Goal: Task Accomplishment & Management: Complete application form

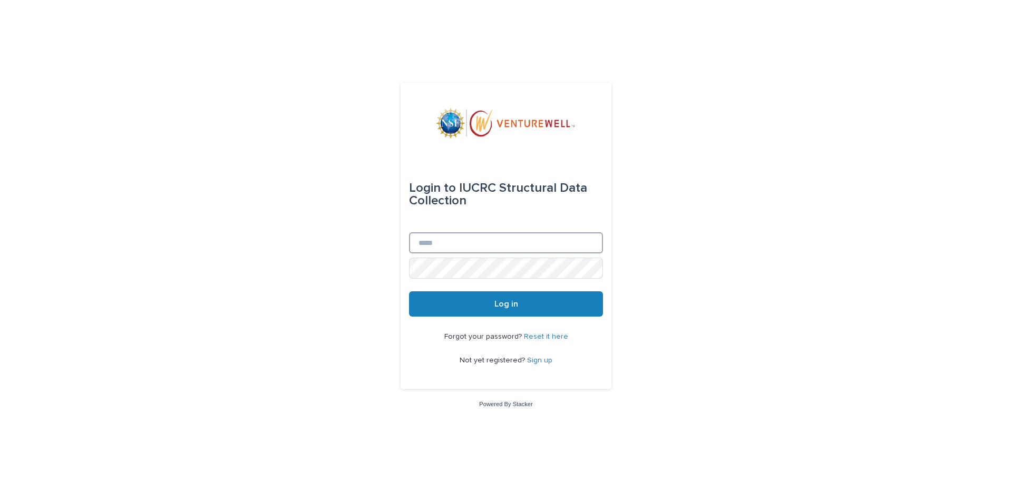
click at [448, 243] on input "Email" at bounding box center [506, 242] width 194 height 21
type input "**********"
click at [541, 338] on link "Reset it here" at bounding box center [546, 336] width 44 height 7
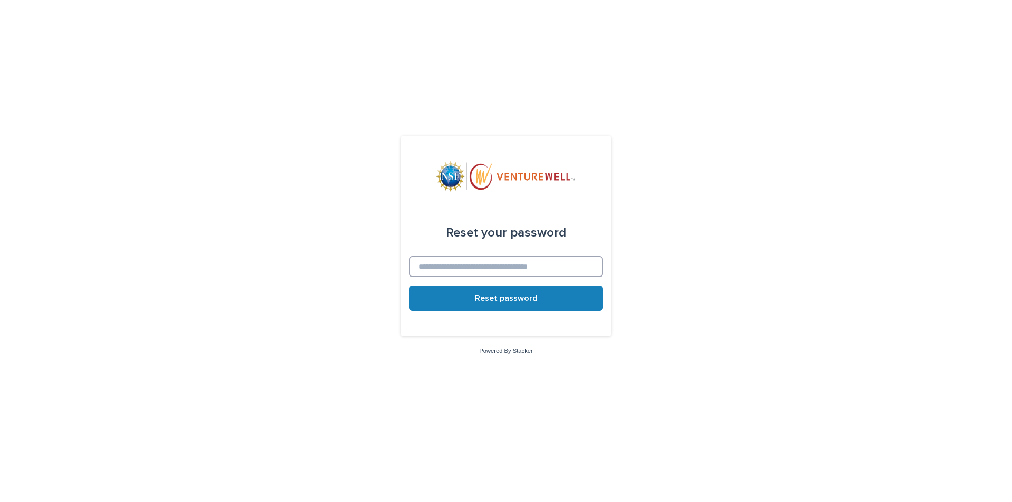
click at [476, 275] on input at bounding box center [506, 266] width 194 height 21
type input "**********"
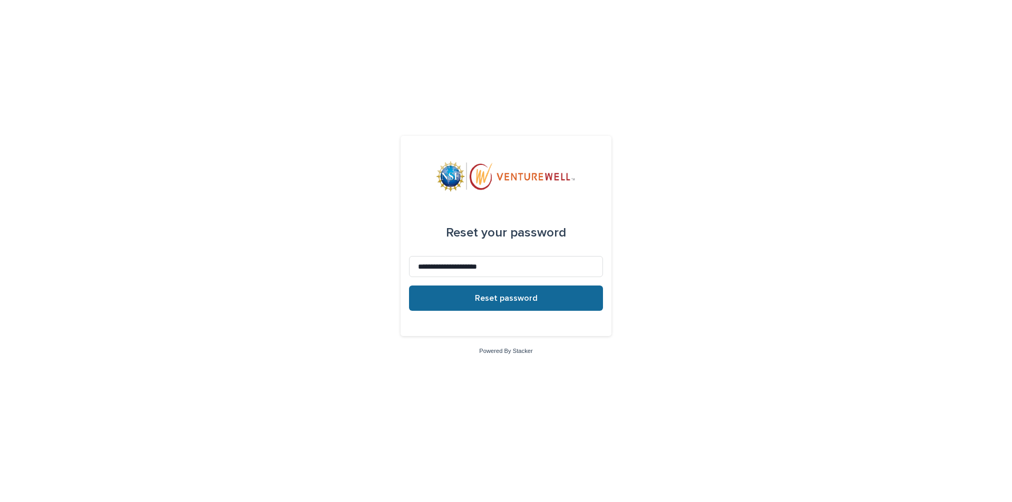
click at [513, 300] on span "Reset password" at bounding box center [506, 298] width 63 height 8
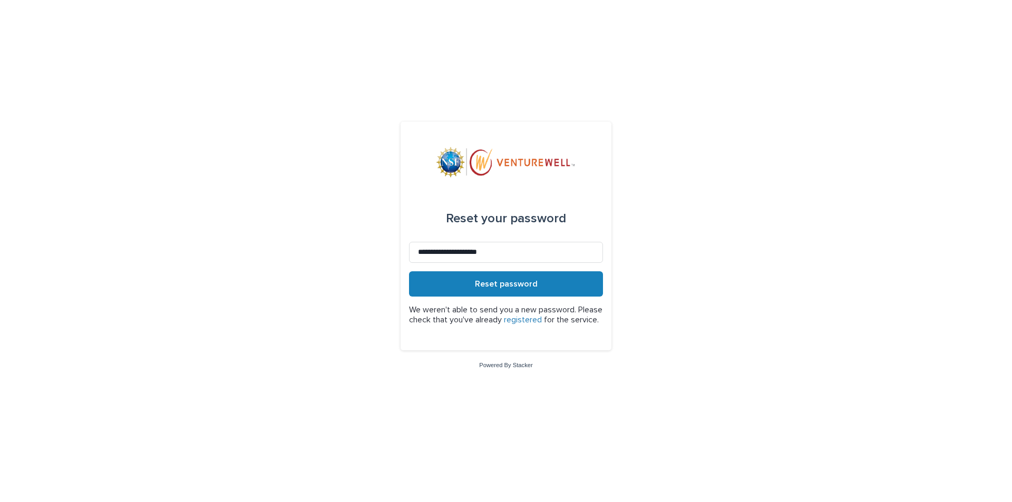
click at [542, 316] on link "registered" at bounding box center [523, 320] width 38 height 8
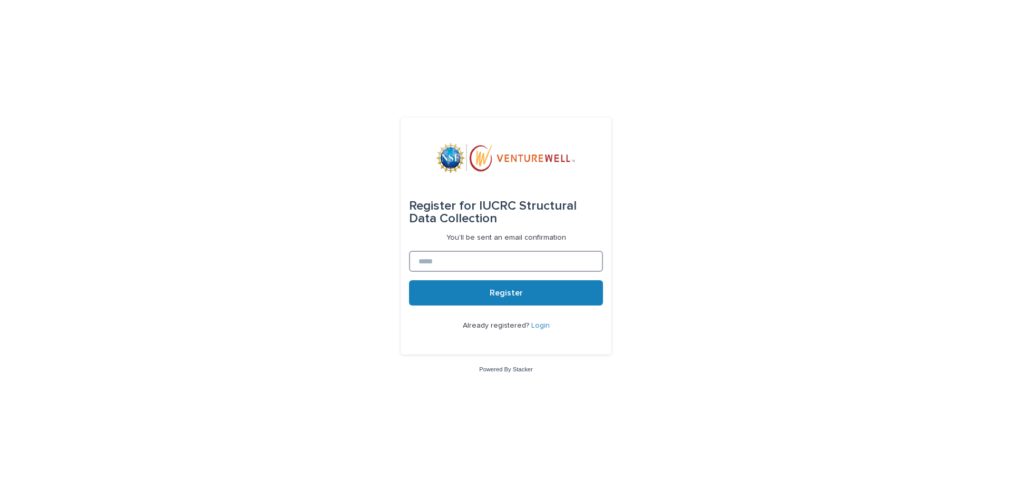
click at [444, 264] on input at bounding box center [506, 261] width 194 height 21
click at [509, 294] on span "Register" at bounding box center [506, 293] width 33 height 8
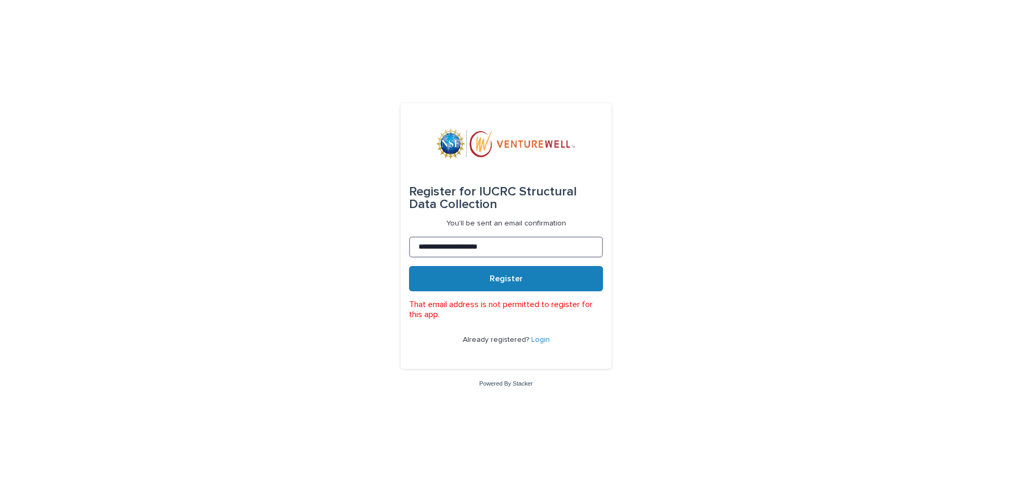
drag, startPoint x: 449, startPoint y: 248, endPoint x: 308, endPoint y: 202, distance: 148.2
click at [309, 202] on div "**********" at bounding box center [506, 251] width 1012 height 502
type input "**********"
click at [525, 282] on button "Register" at bounding box center [506, 278] width 194 height 25
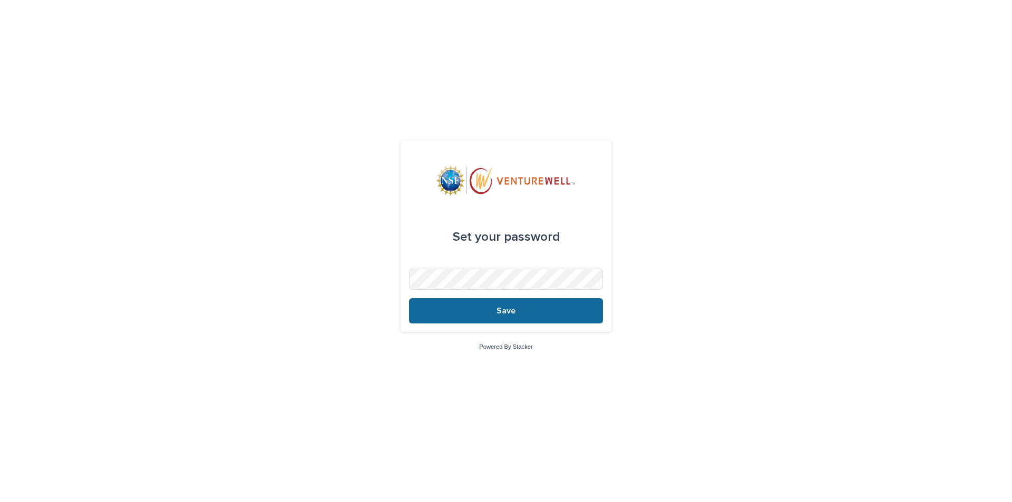
click at [508, 314] on span "Save" at bounding box center [506, 311] width 19 height 8
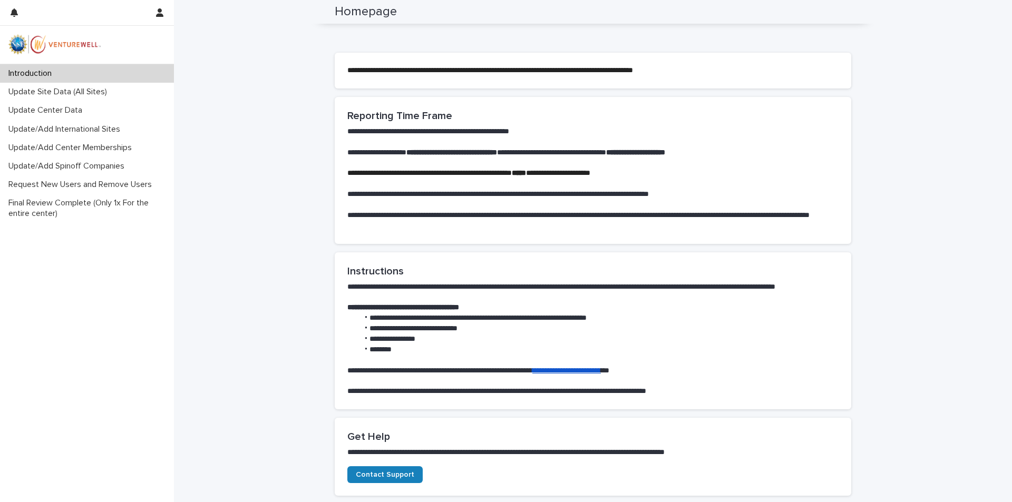
scroll to position [520, 0]
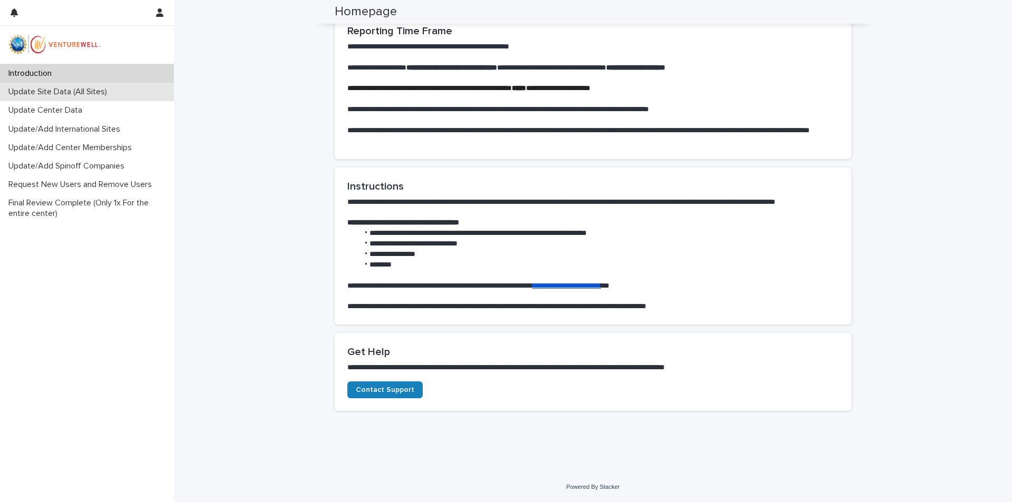
click at [62, 95] on p "Update Site Data (All Sites)" at bounding box center [59, 92] width 111 height 10
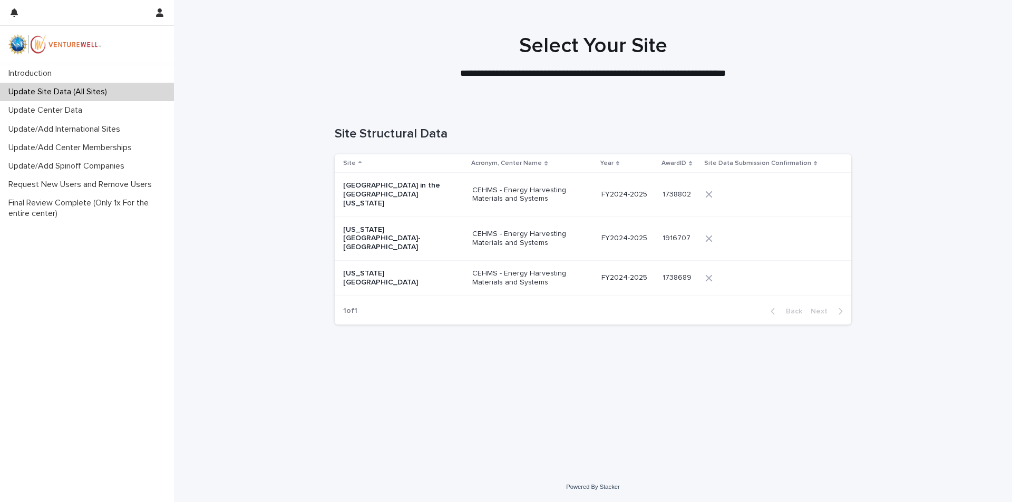
click at [401, 185] on p "Columbia University in the City of New York" at bounding box center [395, 194] width 105 height 26
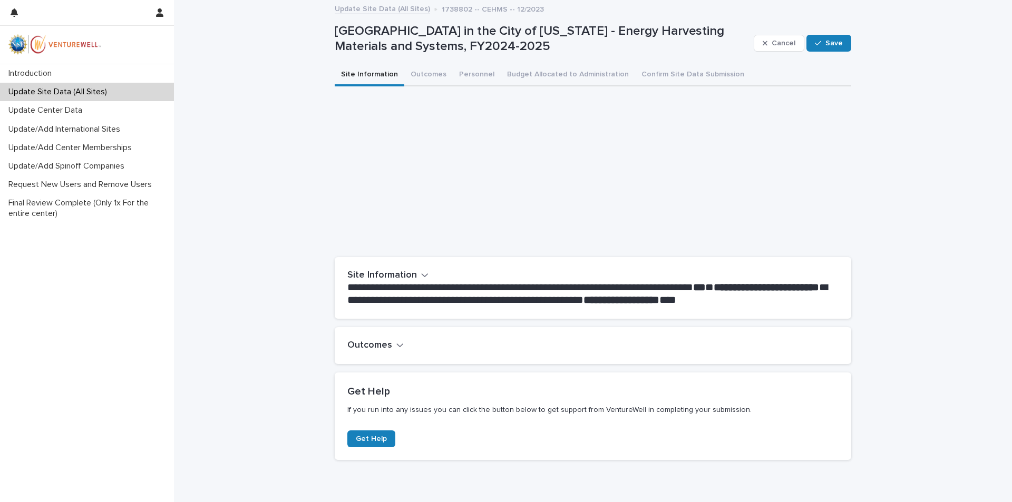
click at [422, 274] on icon "button" at bounding box center [424, 274] width 7 height 9
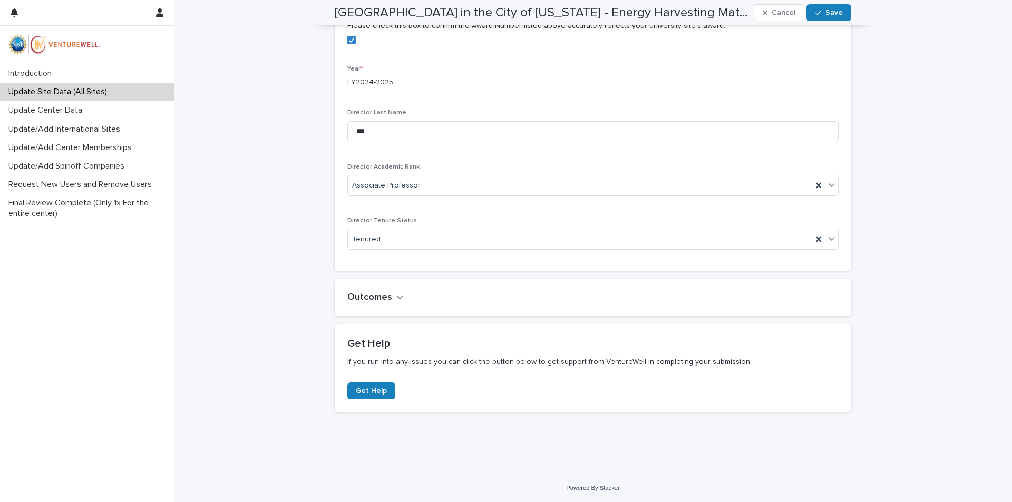
scroll to position [479, 0]
click at [399, 296] on div "Outcomes" at bounding box center [590, 297] width 487 height 12
click at [396, 296] on icon "button" at bounding box center [399, 296] width 7 height 9
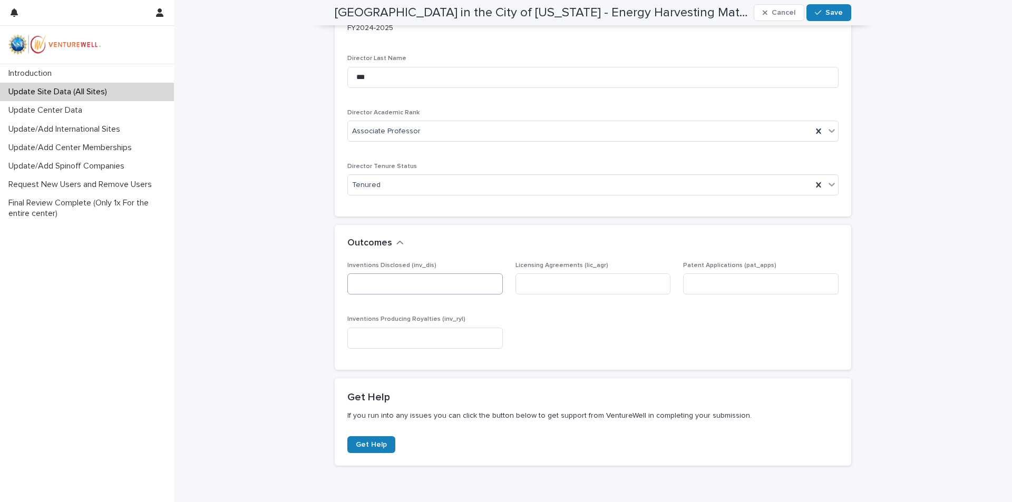
scroll to position [533, 0]
click at [488, 285] on input at bounding box center [425, 283] width 156 height 21
type input "*"
click at [566, 282] on input at bounding box center [594, 283] width 156 height 21
type input "*"
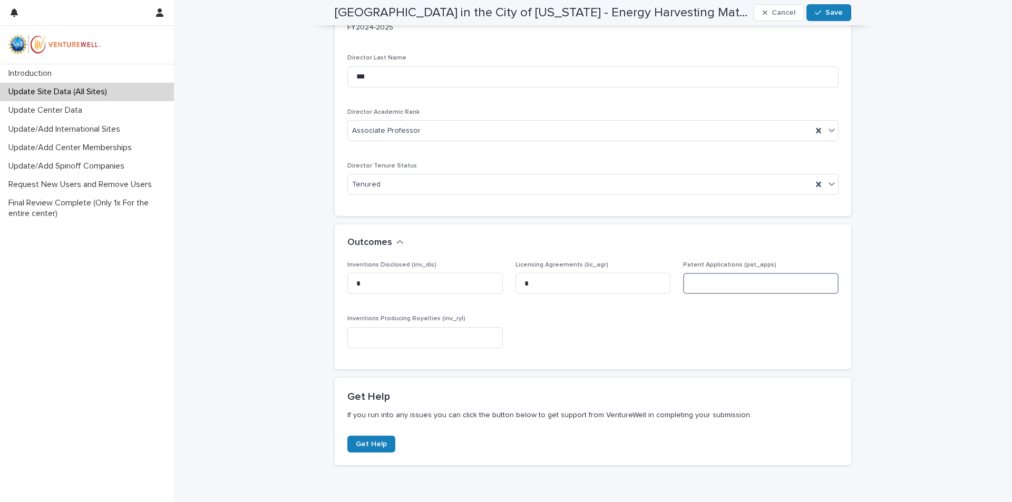
click at [744, 283] on input at bounding box center [761, 283] width 156 height 21
type input "*"
click at [384, 338] on input at bounding box center [425, 337] width 156 height 21
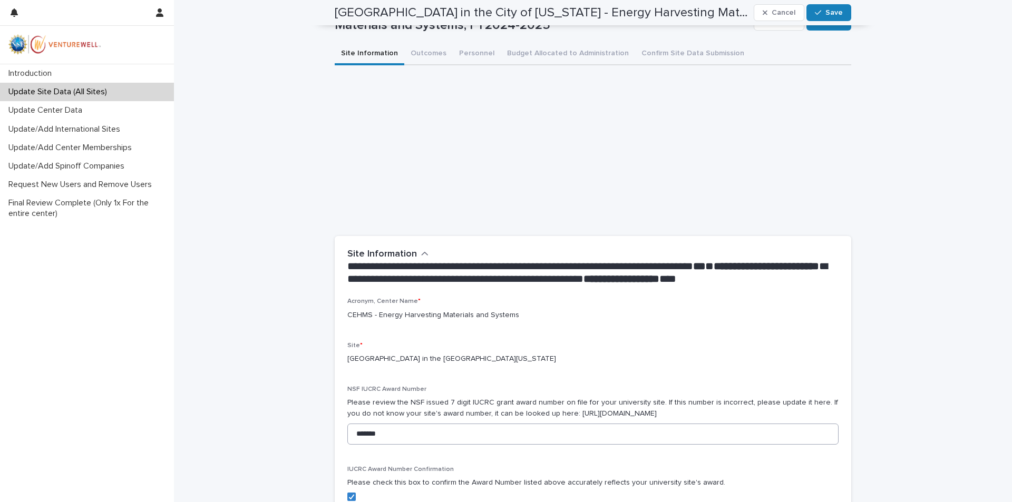
scroll to position [7, 0]
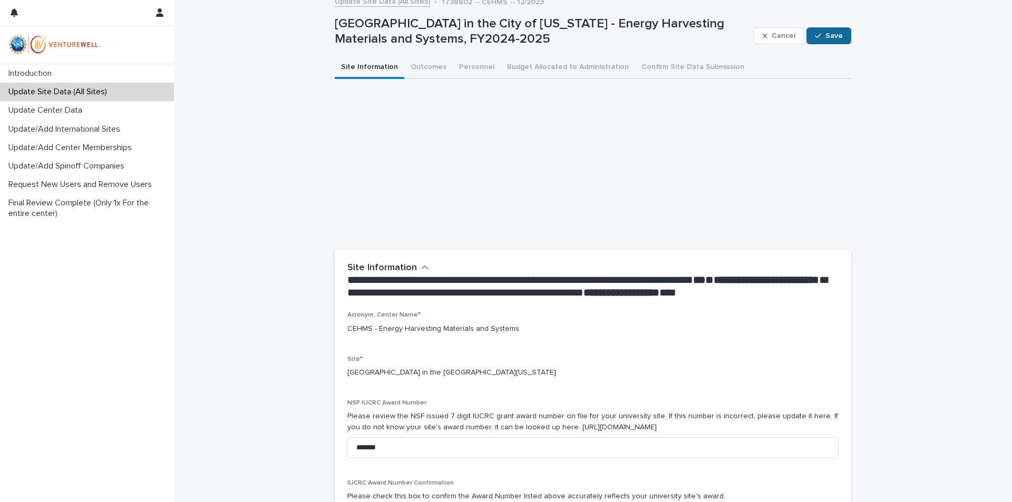
type input "*"
click at [837, 40] on button "Save" at bounding box center [829, 35] width 45 height 17
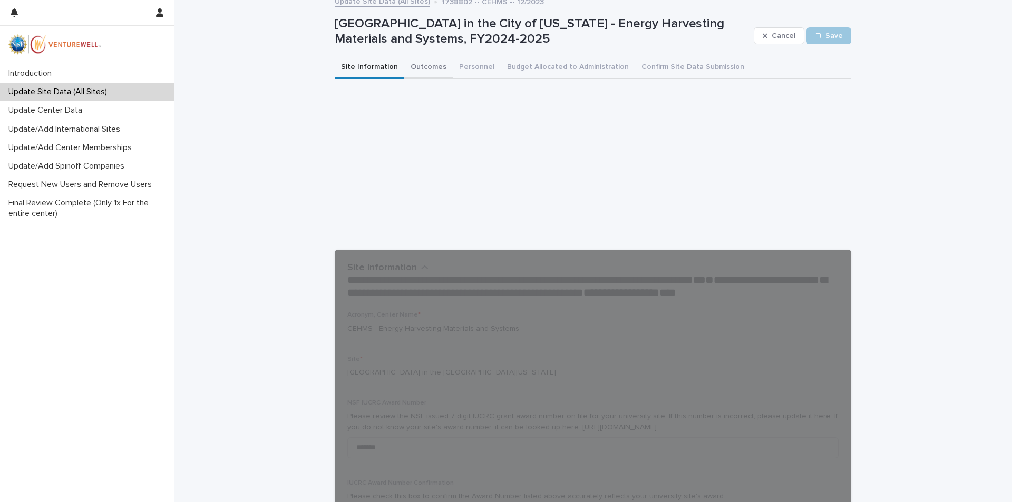
click at [430, 66] on button "Outcomes" at bounding box center [428, 68] width 49 height 22
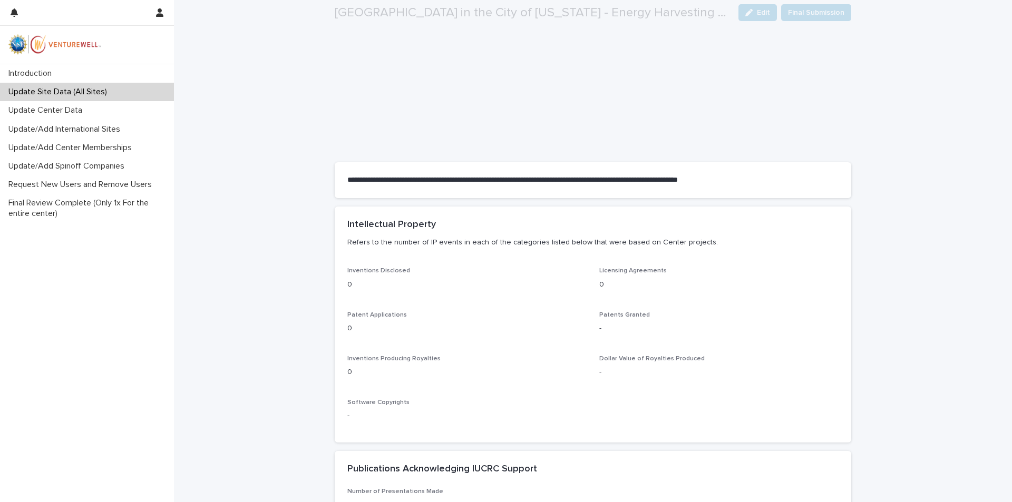
scroll to position [211, 0]
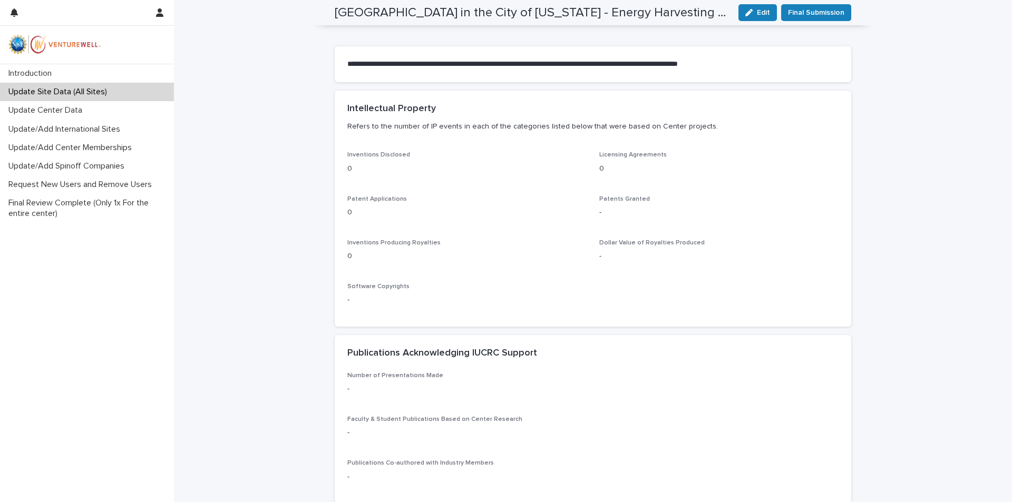
click at [447, 300] on p "-" at bounding box center [466, 300] width 239 height 11
click at [749, 11] on icon "button" at bounding box center [748, 12] width 7 height 7
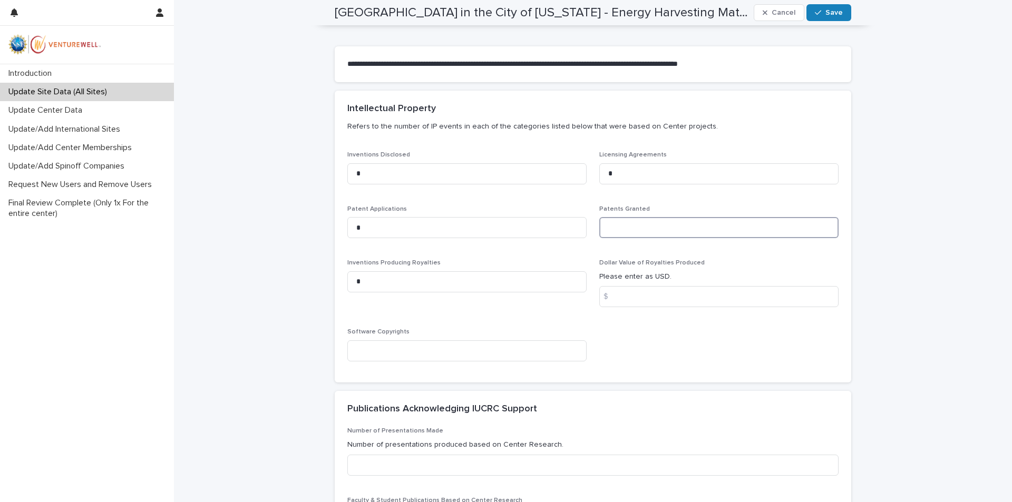
click at [614, 235] on input at bounding box center [718, 227] width 239 height 21
click at [441, 352] on input at bounding box center [466, 351] width 239 height 21
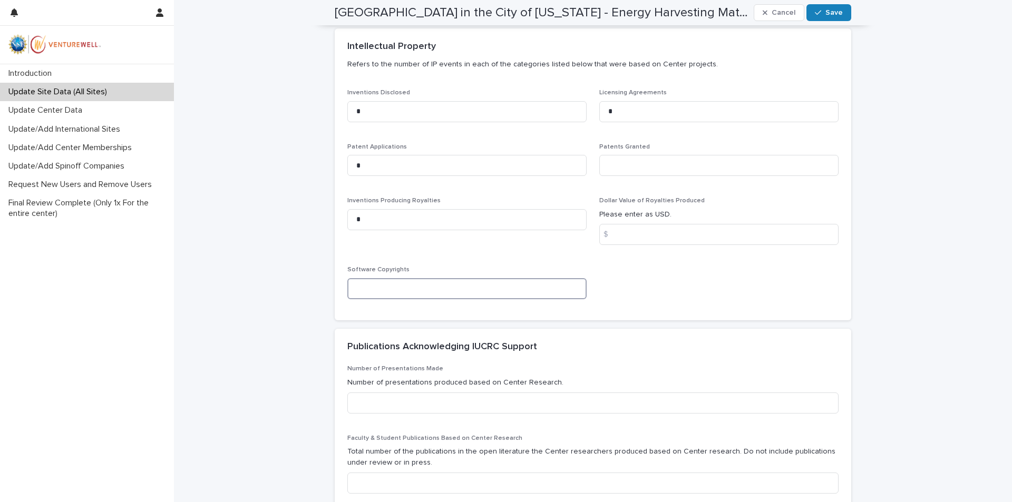
scroll to position [316, 0]
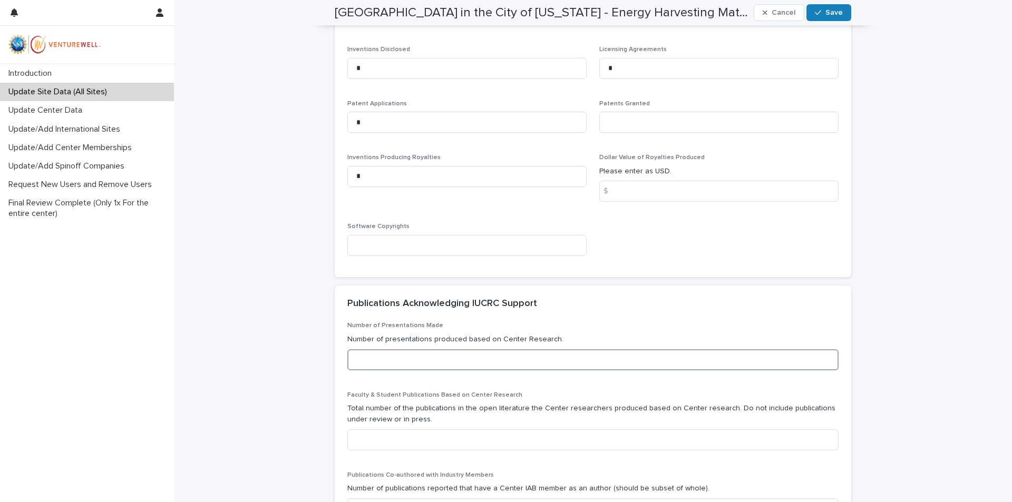
click at [472, 360] on input at bounding box center [592, 360] width 491 height 21
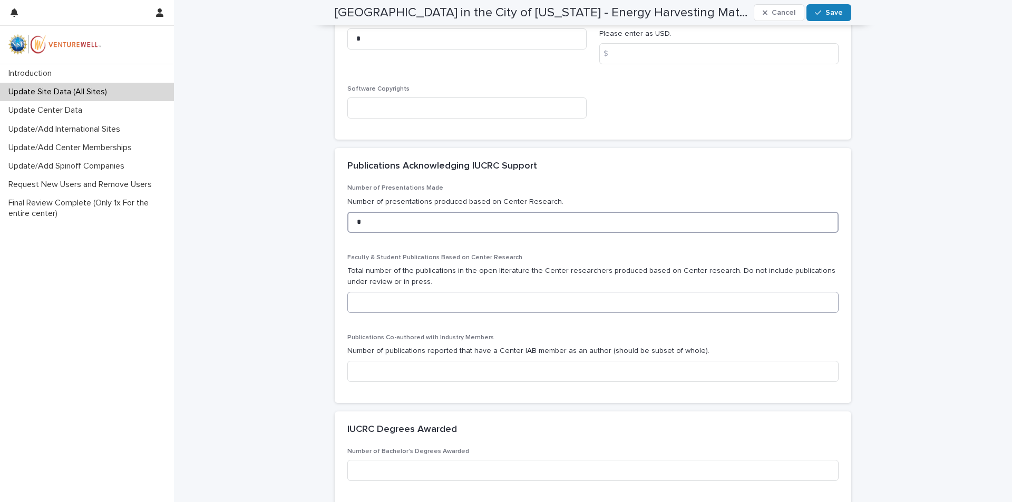
scroll to position [474, 0]
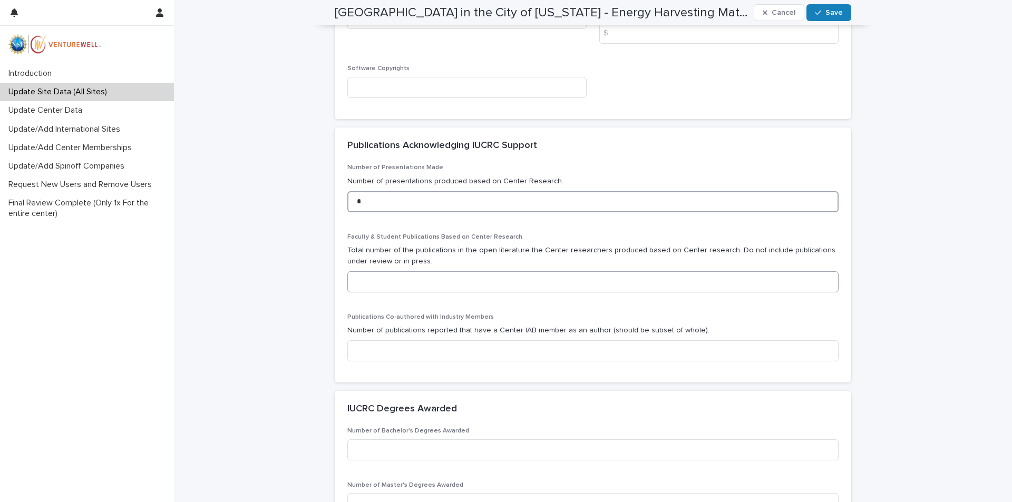
type input "*"
click at [433, 278] on input at bounding box center [592, 282] width 491 height 21
type input "*"
click at [406, 353] on input at bounding box center [592, 351] width 491 height 21
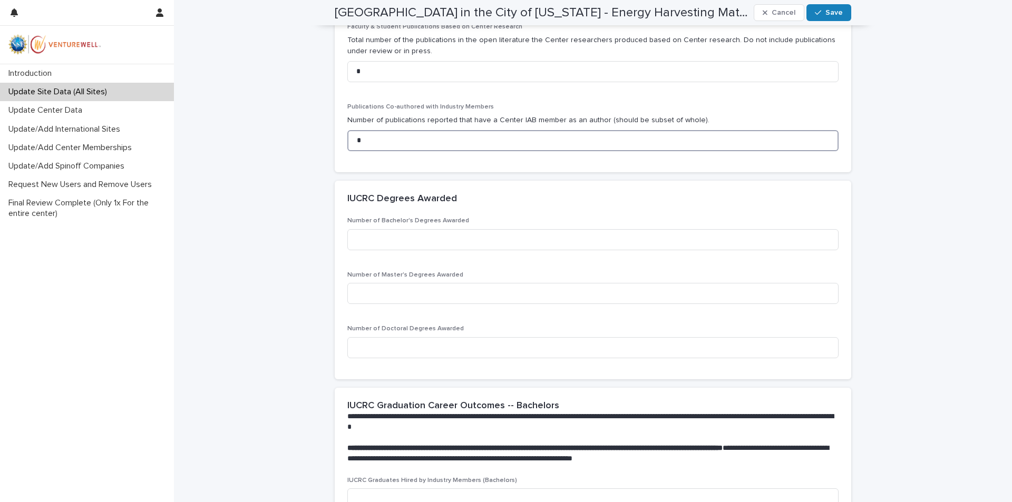
scroll to position [685, 0]
type input "*"
click at [385, 239] on input at bounding box center [592, 239] width 491 height 21
type input "*"
click at [423, 300] on input at bounding box center [592, 293] width 491 height 21
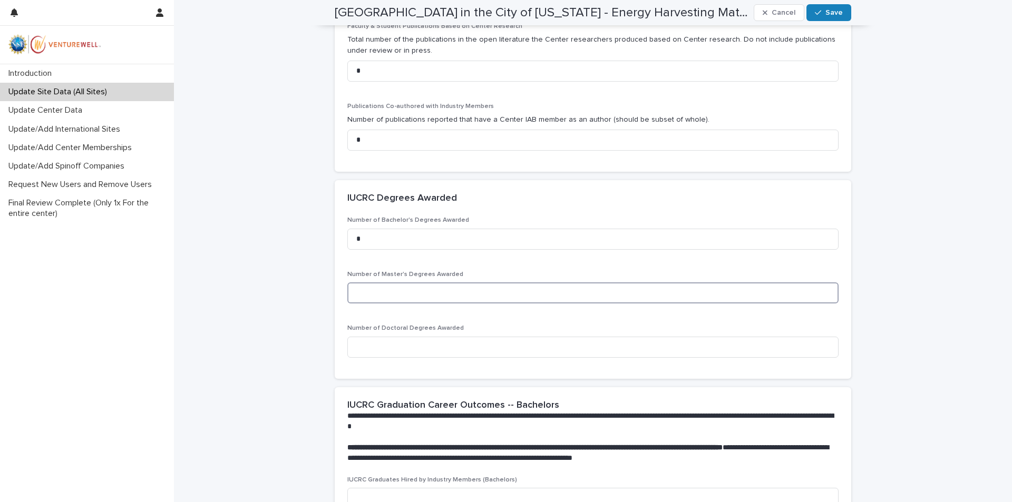
type input "*"
click at [409, 346] on input at bounding box center [592, 347] width 491 height 21
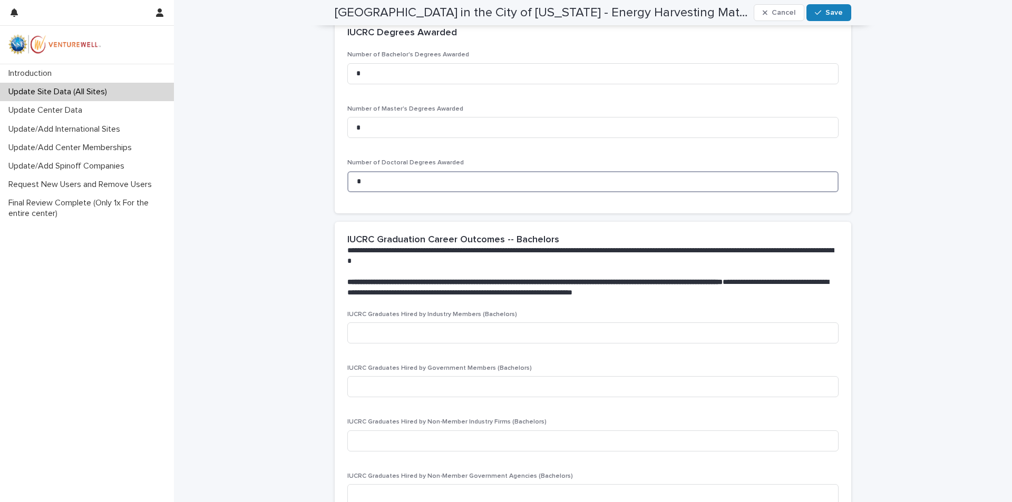
scroll to position [896, 0]
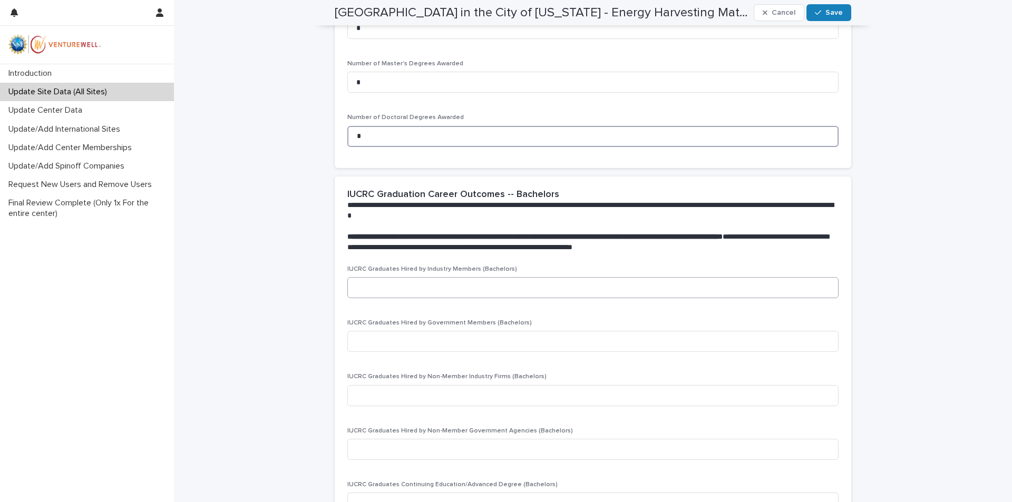
type input "*"
click at [433, 290] on input at bounding box center [592, 287] width 491 height 21
type input "*"
click at [423, 343] on input at bounding box center [592, 341] width 491 height 21
type input "*"
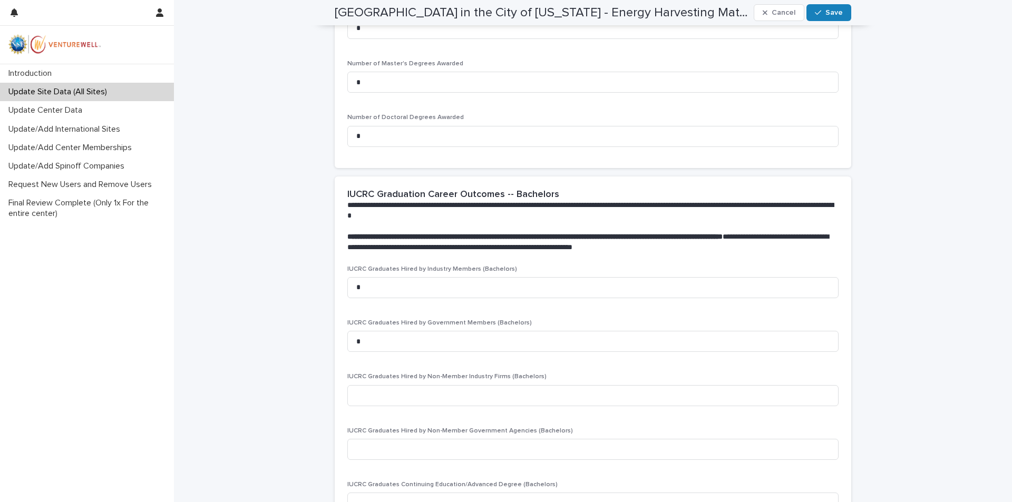
click at [437, 409] on div "IUCRC Graduates Hired by Non-Member Industry Firms (Bachelors)" at bounding box center [592, 393] width 491 height 41
click at [390, 392] on input at bounding box center [592, 395] width 491 height 21
drag, startPoint x: 362, startPoint y: 286, endPoint x: 275, endPoint y: 259, distance: 90.4
click at [275, 259] on div "**********" at bounding box center [593, 320] width 838 height 2431
type input "*"
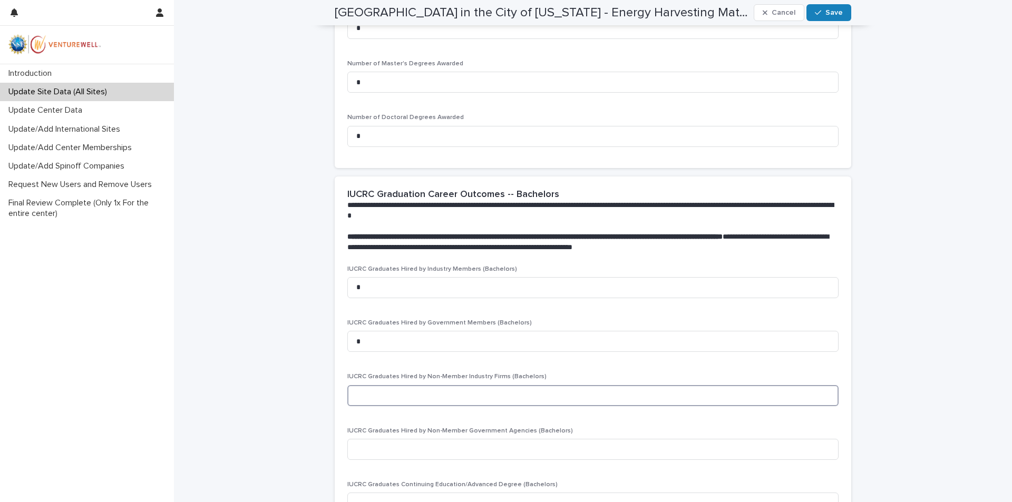
click at [365, 399] on input at bounding box center [592, 395] width 491 height 21
type input "*"
click at [455, 461] on div "IUCRC Graduates Hired by Non-Member Government Agencies (Bachelors)" at bounding box center [592, 448] width 491 height 41
click at [423, 455] on input at bounding box center [592, 449] width 491 height 21
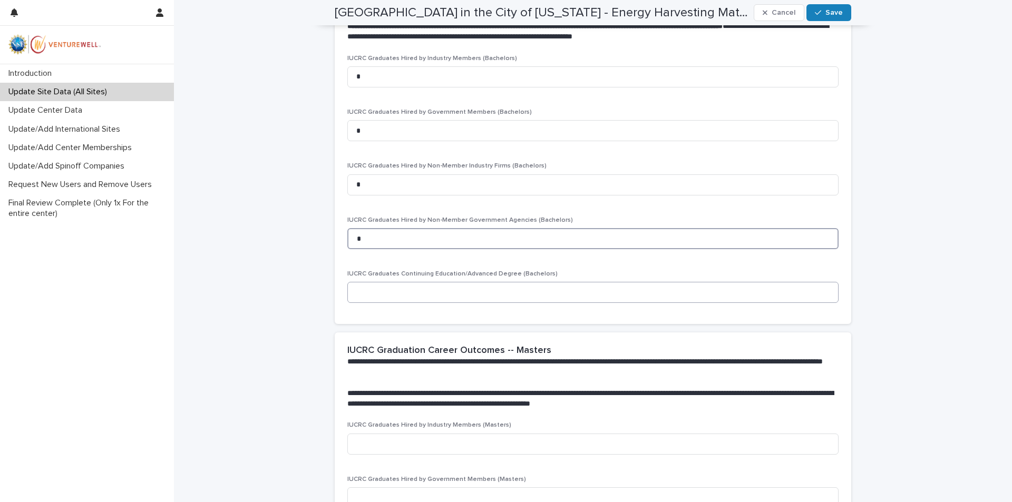
scroll to position [1160, 0]
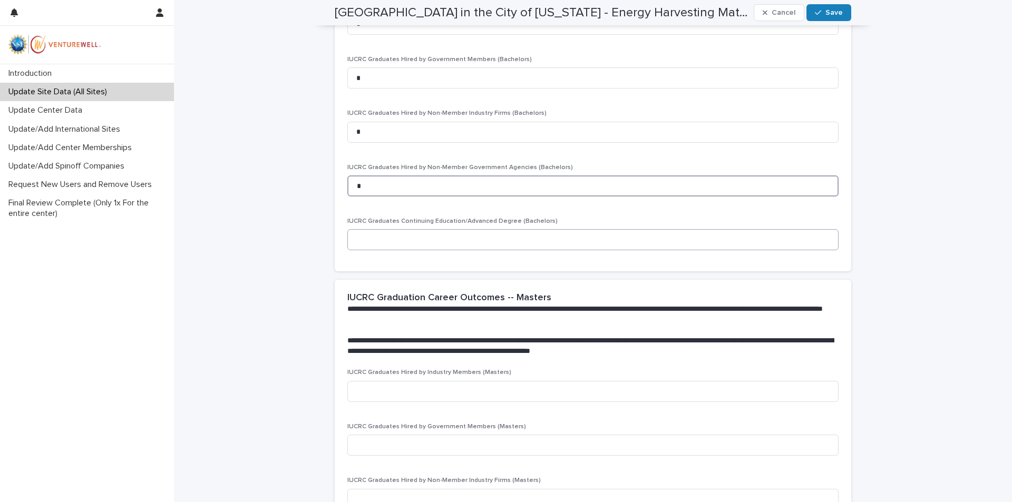
type input "*"
click at [395, 243] on input at bounding box center [592, 239] width 491 height 21
type input "*"
click at [413, 397] on input at bounding box center [592, 391] width 491 height 21
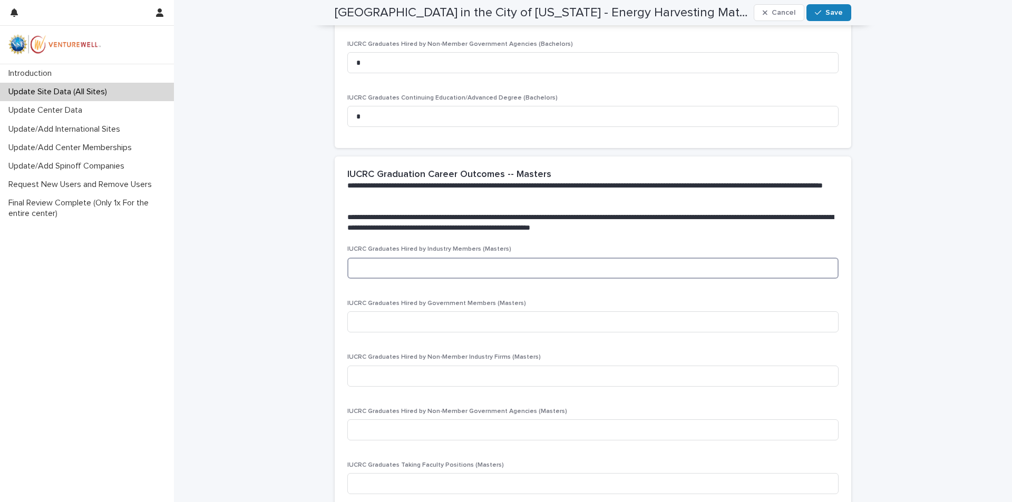
scroll to position [1318, 0]
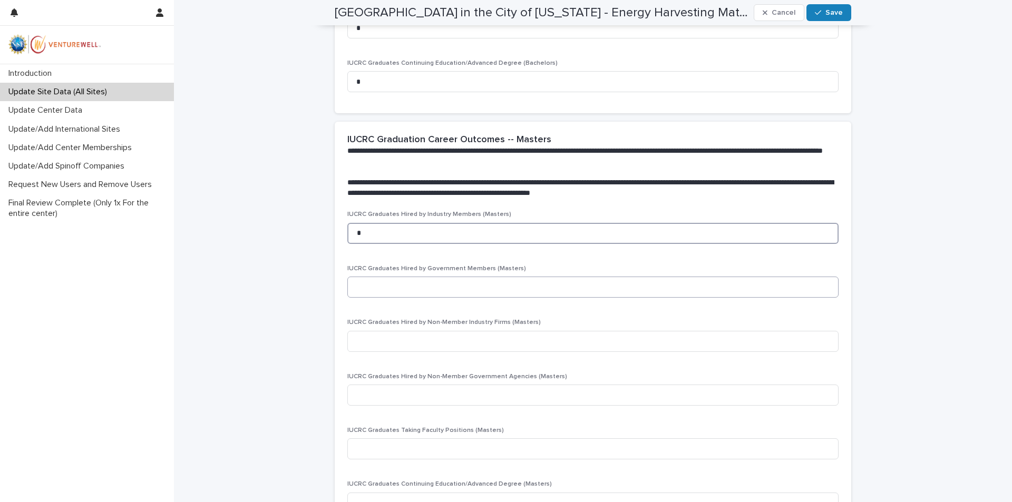
type input "*"
click at [424, 289] on input at bounding box center [592, 287] width 491 height 21
type input "*"
click at [414, 343] on input at bounding box center [592, 341] width 491 height 21
type input "*"
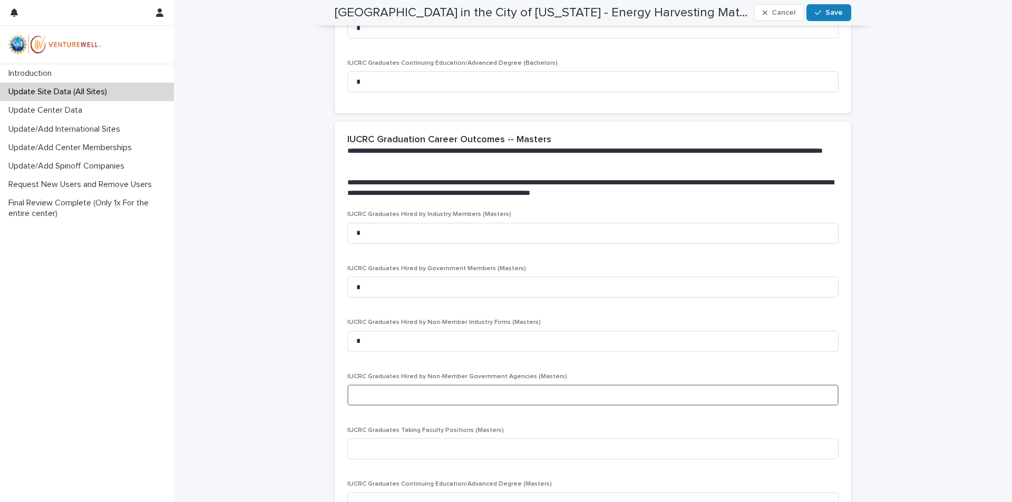
click at [455, 400] on input at bounding box center [592, 395] width 491 height 21
type input "*"
click at [436, 448] on input at bounding box center [592, 449] width 491 height 21
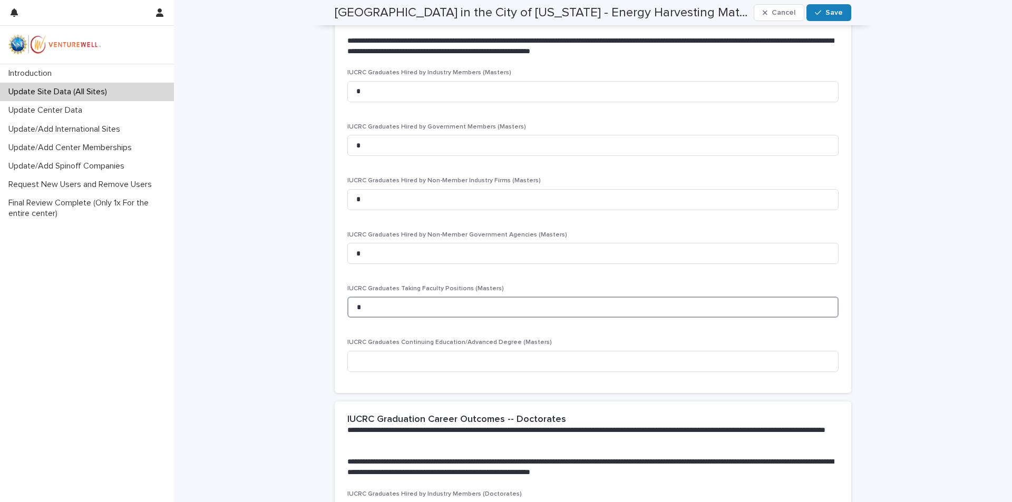
scroll to position [1476, 0]
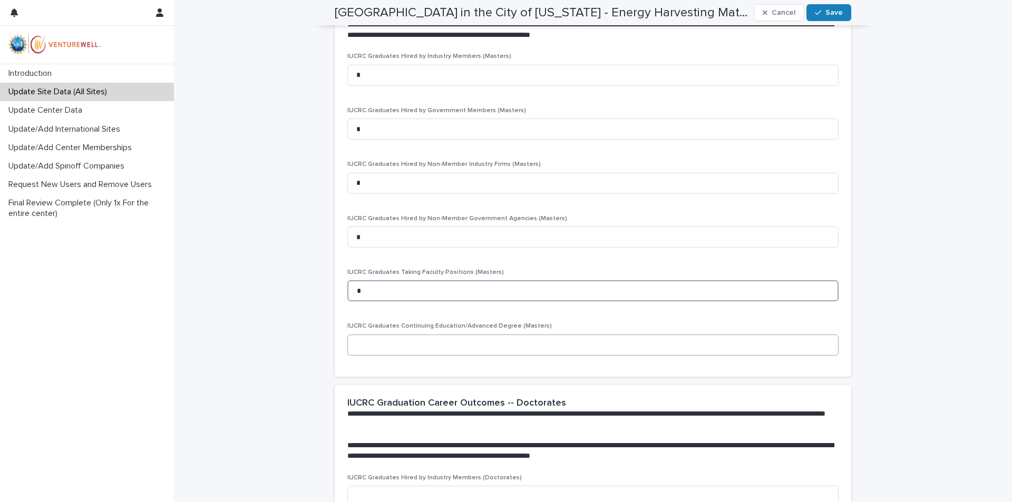
type input "*"
click at [388, 355] on input at bounding box center [592, 345] width 491 height 21
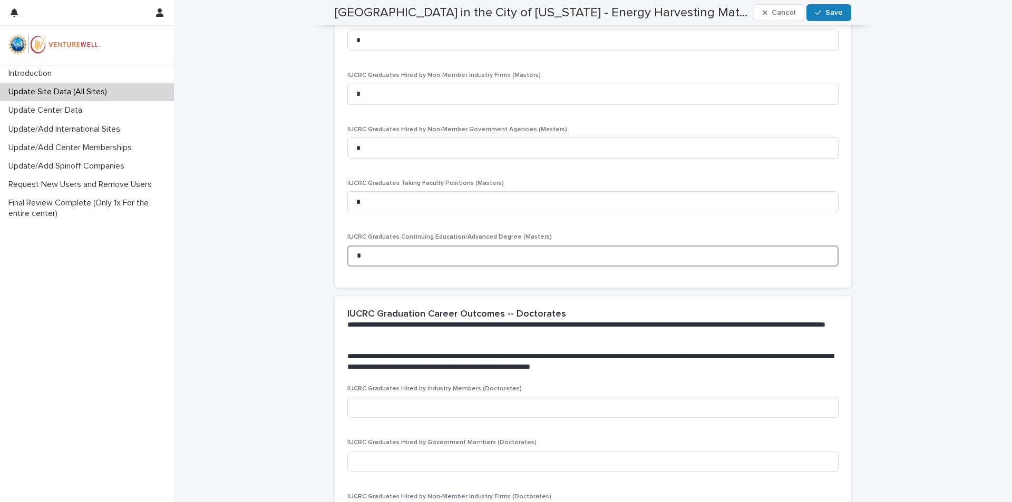
scroll to position [1740, 0]
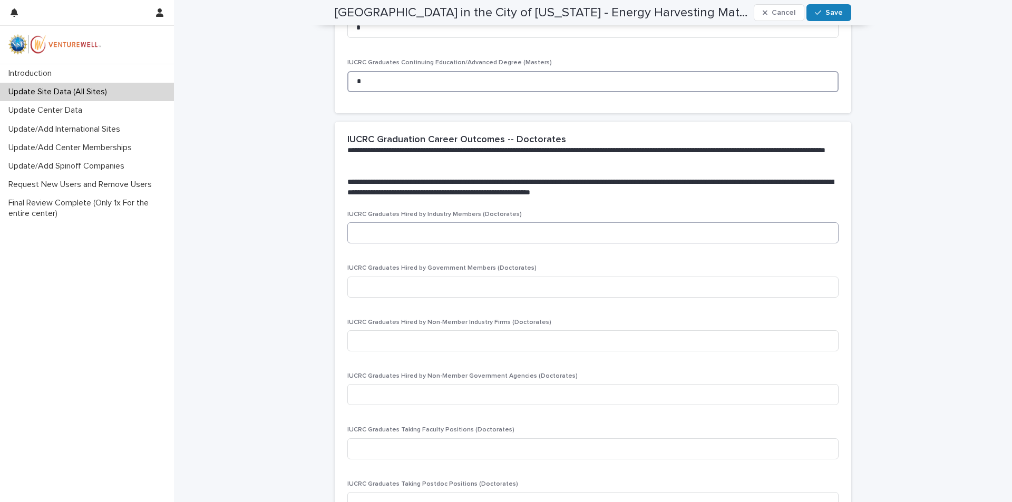
type input "*"
click at [368, 228] on input at bounding box center [592, 232] width 491 height 21
type input "*"
click at [384, 293] on input at bounding box center [592, 287] width 491 height 21
type input "*"
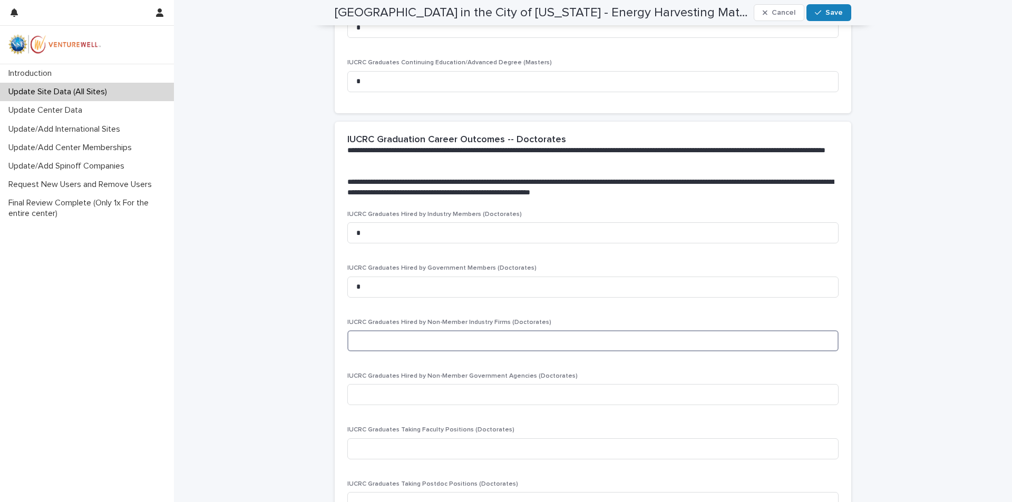
click at [401, 336] on input at bounding box center [592, 341] width 491 height 21
type input "*"
click at [453, 405] on input at bounding box center [592, 394] width 491 height 21
type input "*"
click at [467, 449] on input at bounding box center [592, 449] width 491 height 21
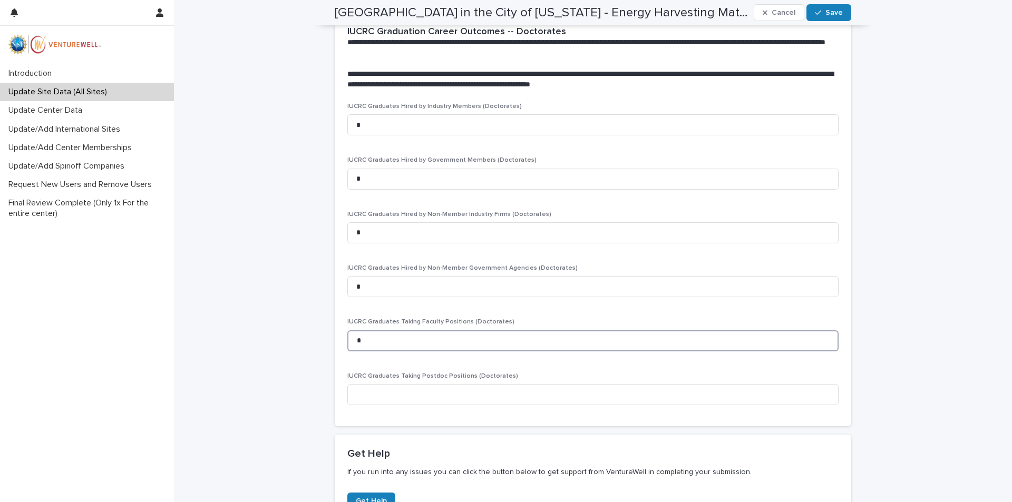
scroll to position [1898, 0]
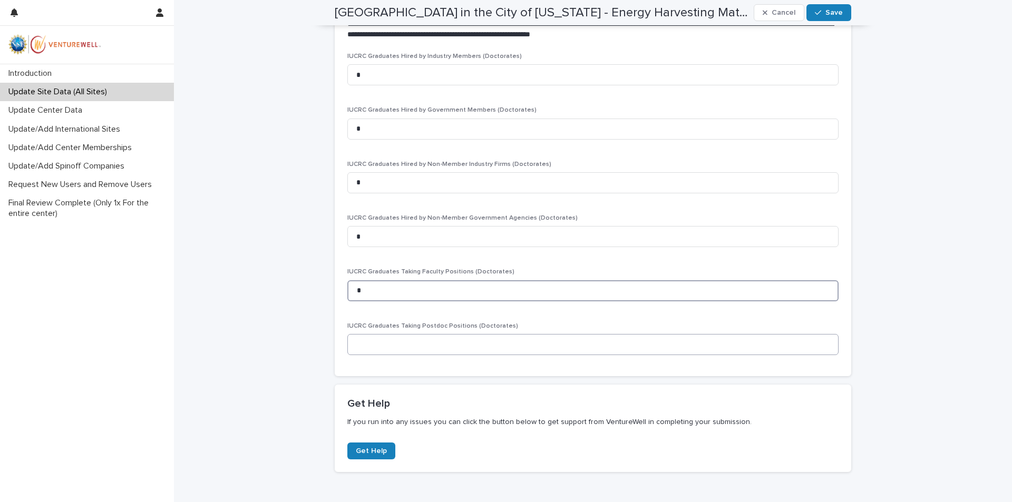
type input "*"
click at [409, 342] on input at bounding box center [592, 344] width 491 height 21
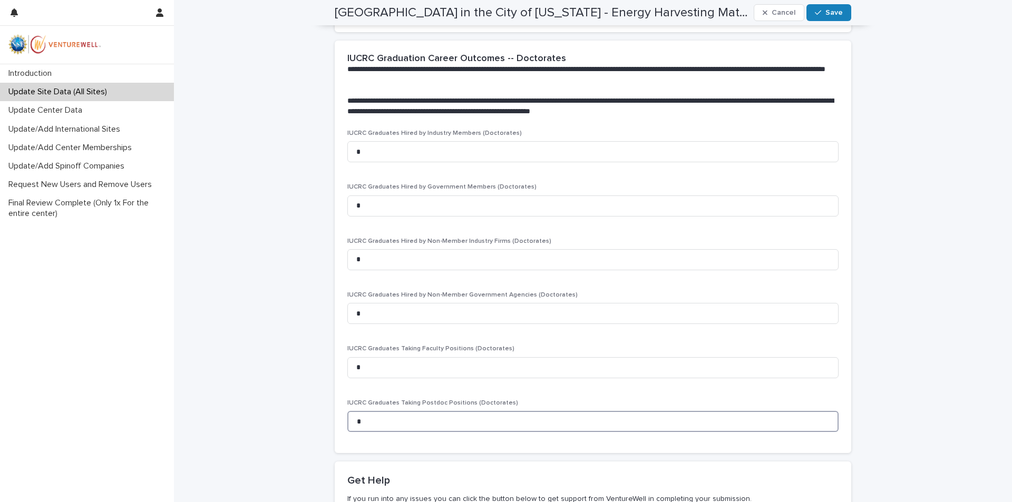
scroll to position [1801, 0]
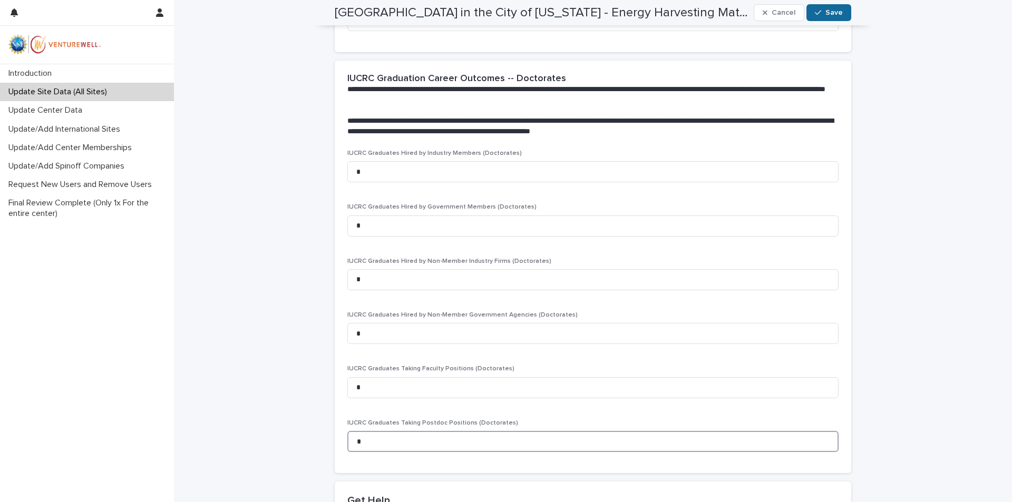
type input "*"
click at [826, 18] on button "Save" at bounding box center [829, 12] width 45 height 17
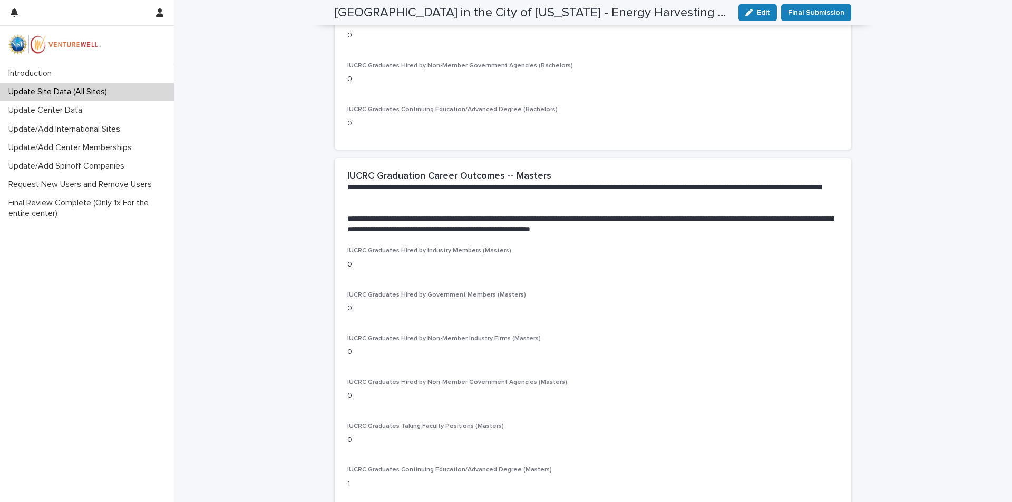
scroll to position [876, 0]
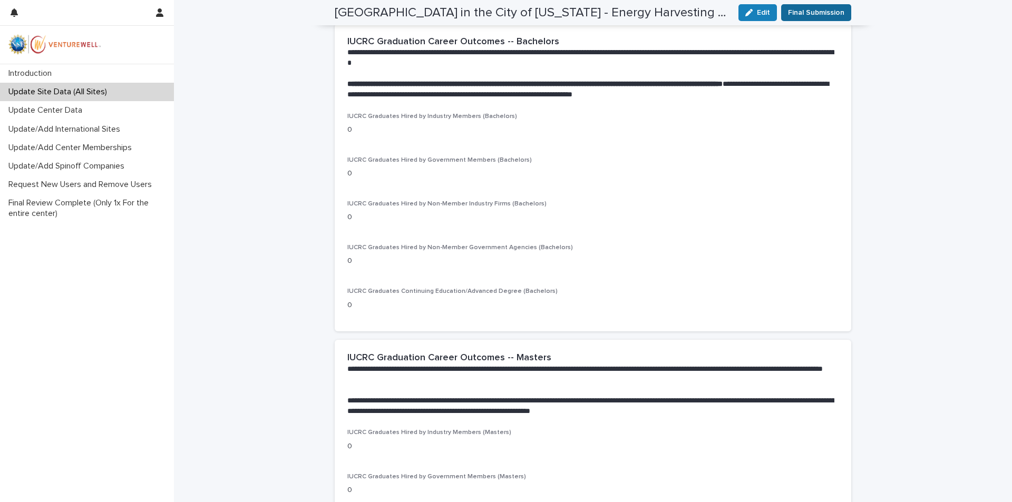
click at [811, 15] on span "Final Submission" at bounding box center [816, 12] width 56 height 11
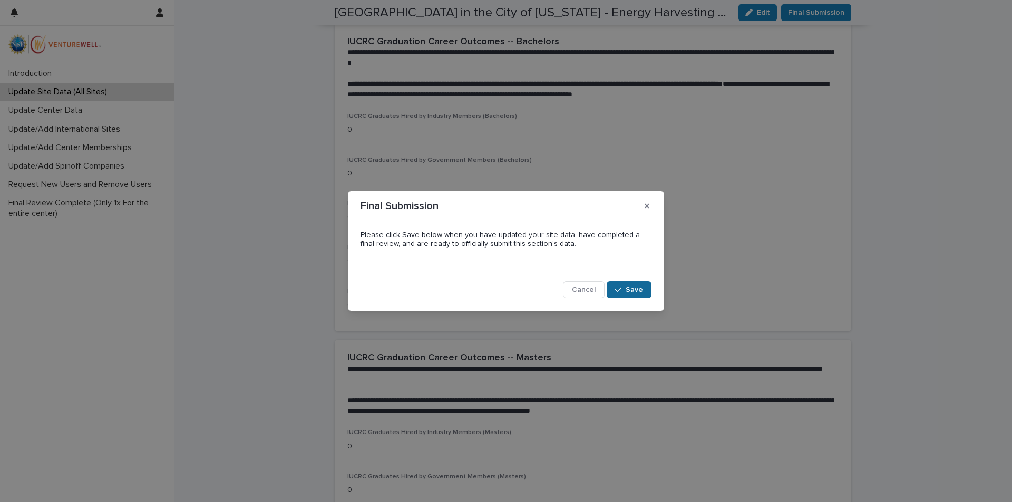
click at [635, 291] on span "Save" at bounding box center [634, 289] width 17 height 7
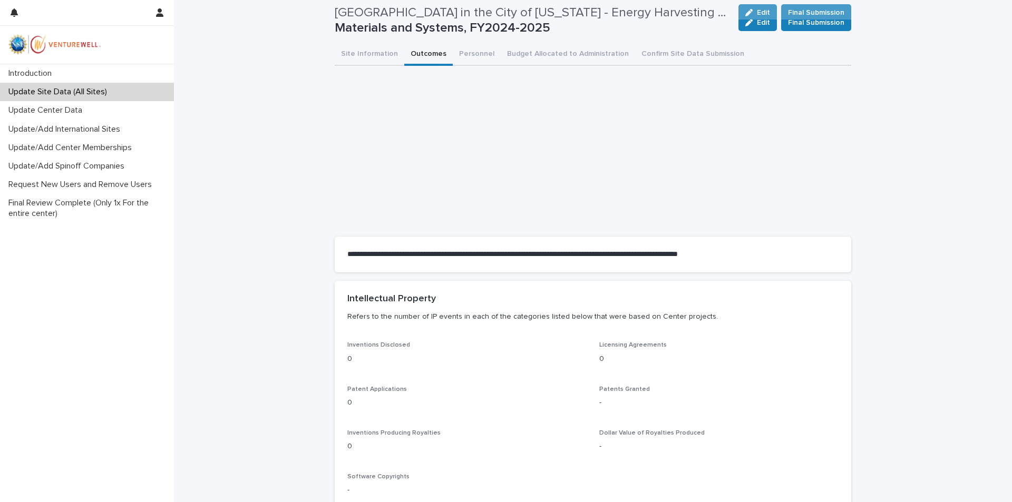
scroll to position [0, 0]
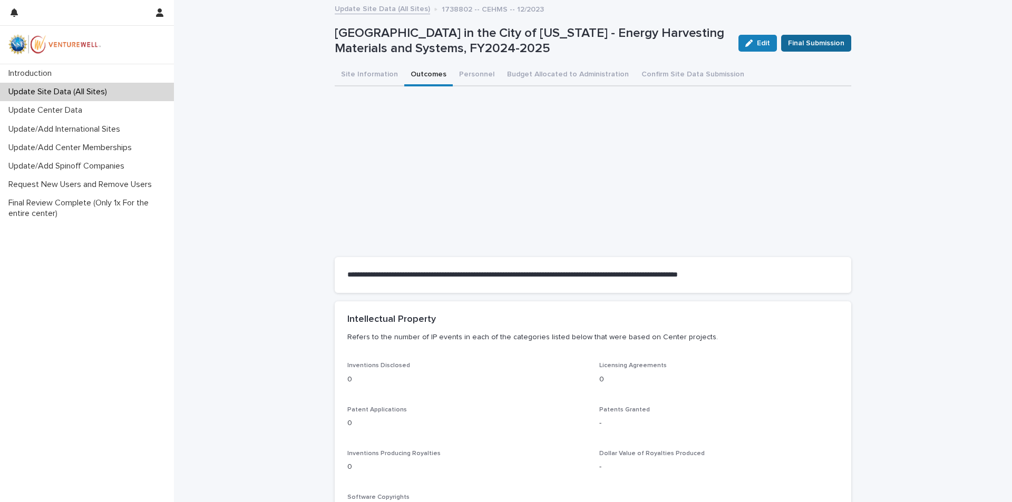
click at [808, 43] on span "Final Submission" at bounding box center [816, 43] width 56 height 11
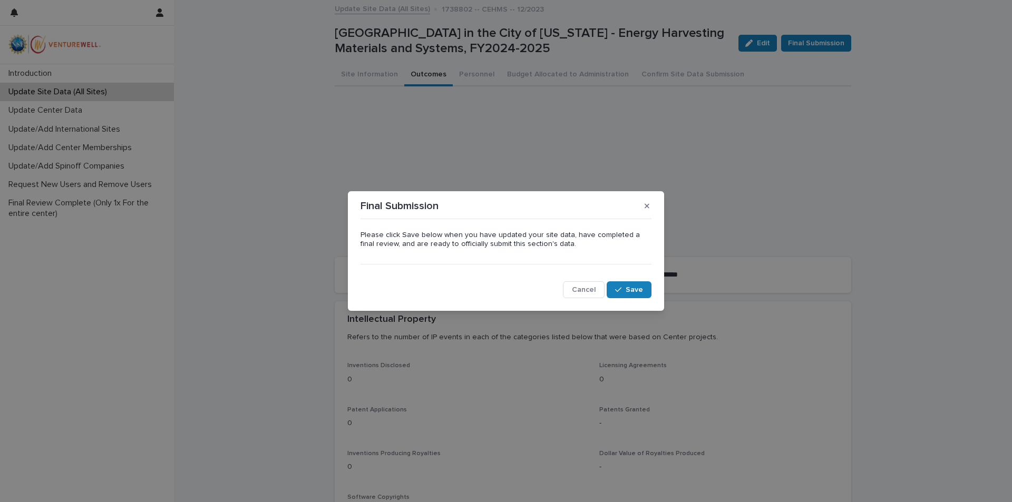
drag, startPoint x: 644, startPoint y: 289, endPoint x: 652, endPoint y: 283, distance: 10.1
click at [652, 283] on div "Please click Save below when you have updated your site data, have completed a …" at bounding box center [506, 261] width 296 height 81
click at [630, 286] on button "Save" at bounding box center [629, 290] width 45 height 17
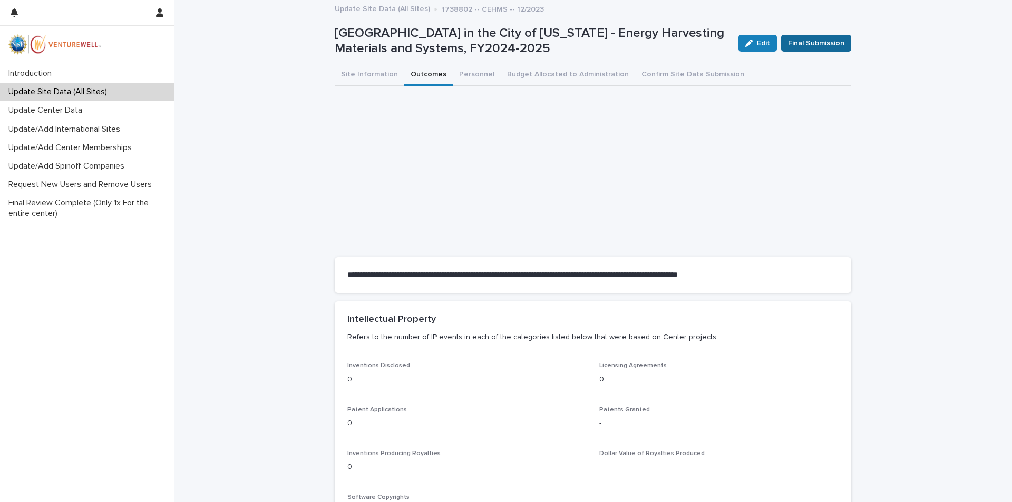
click at [797, 44] on span "Final Submission" at bounding box center [816, 43] width 56 height 11
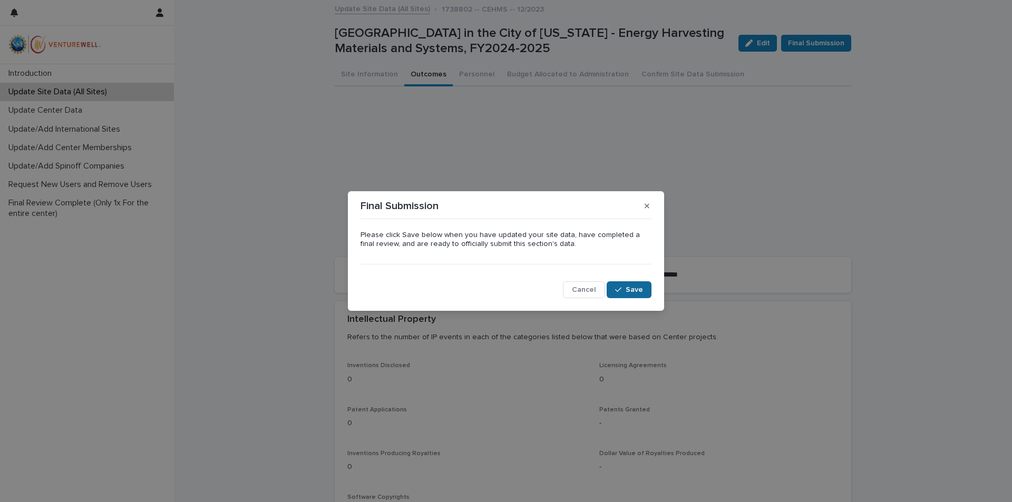
click at [625, 288] on div "button" at bounding box center [620, 289] width 11 height 7
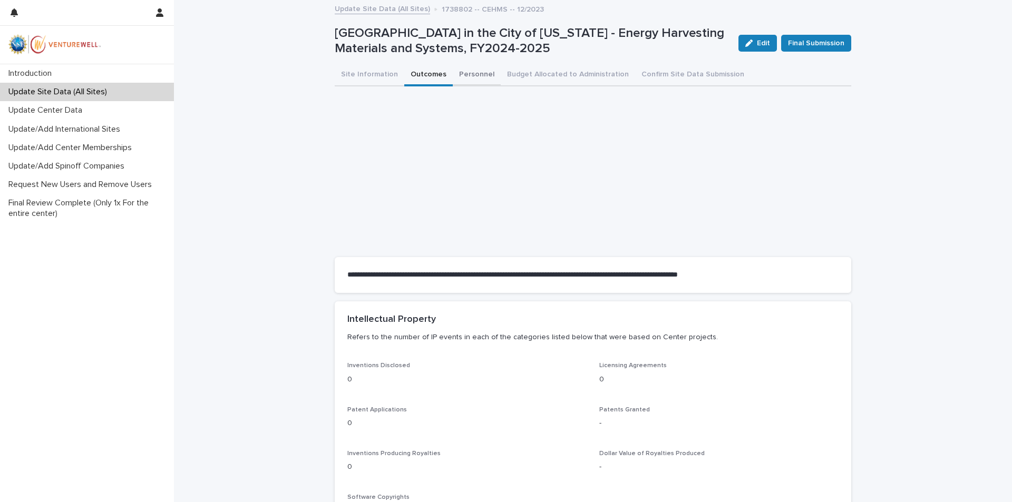
click at [472, 70] on button "Personnel" at bounding box center [477, 75] width 48 height 22
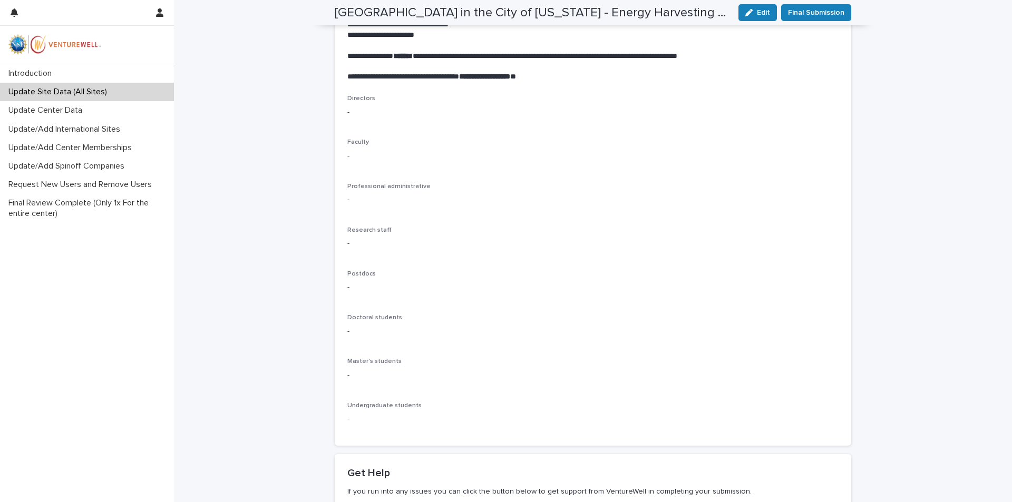
scroll to position [264, 0]
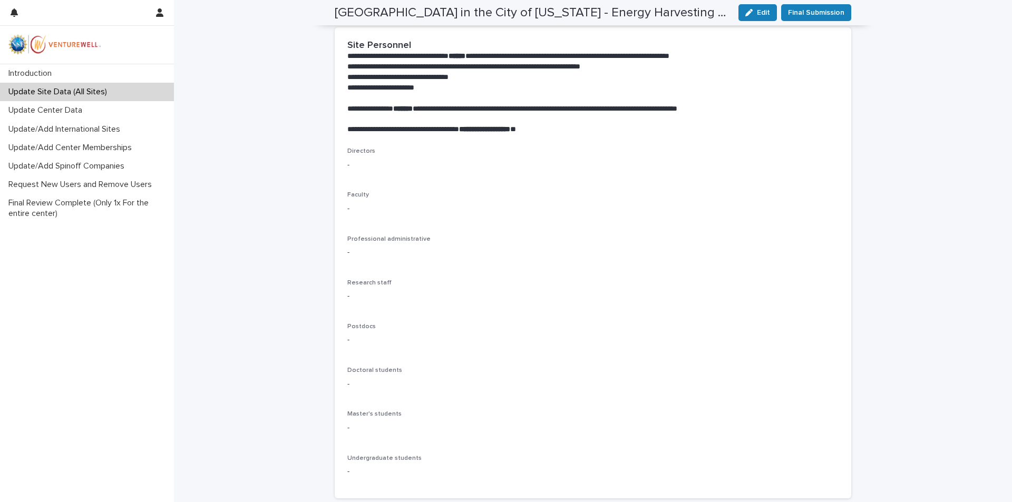
click at [356, 166] on p "-" at bounding box center [592, 165] width 491 height 11
click at [406, 161] on p "-" at bounding box center [592, 165] width 491 height 11
click at [347, 166] on p "-" at bounding box center [592, 165] width 491 height 11
click at [347, 165] on p "-" at bounding box center [592, 165] width 491 height 11
click at [347, 208] on p "-" at bounding box center [592, 208] width 491 height 11
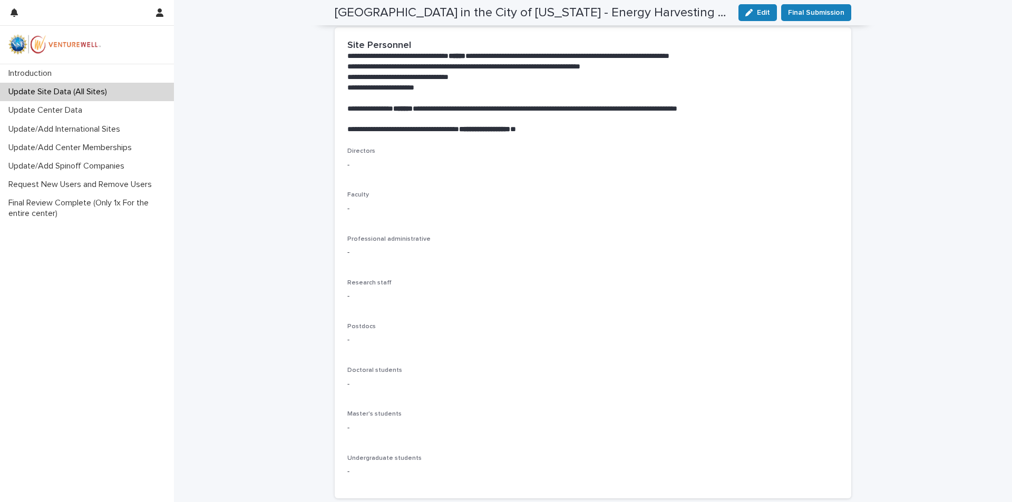
click at [342, 206] on div "Directors - Faculty - Professional administrative - Research staff - Postdocs -…" at bounding box center [593, 323] width 517 height 351
click at [341, 207] on div "Directors - Faculty - Professional administrative - Research staff - Postdocs -…" at bounding box center [593, 323] width 517 height 351
click at [342, 164] on div "Directors - Faculty - Professional administrative - Research staff - Postdocs -…" at bounding box center [593, 323] width 517 height 351
click at [351, 163] on p "-" at bounding box center [592, 165] width 491 height 11
click at [746, 13] on icon "button" at bounding box center [748, 12] width 7 height 7
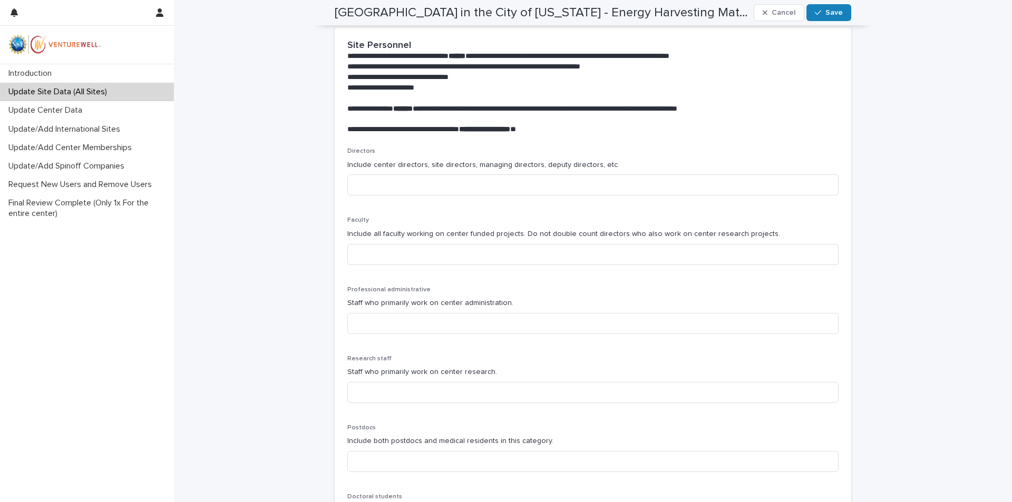
scroll to position [342, 0]
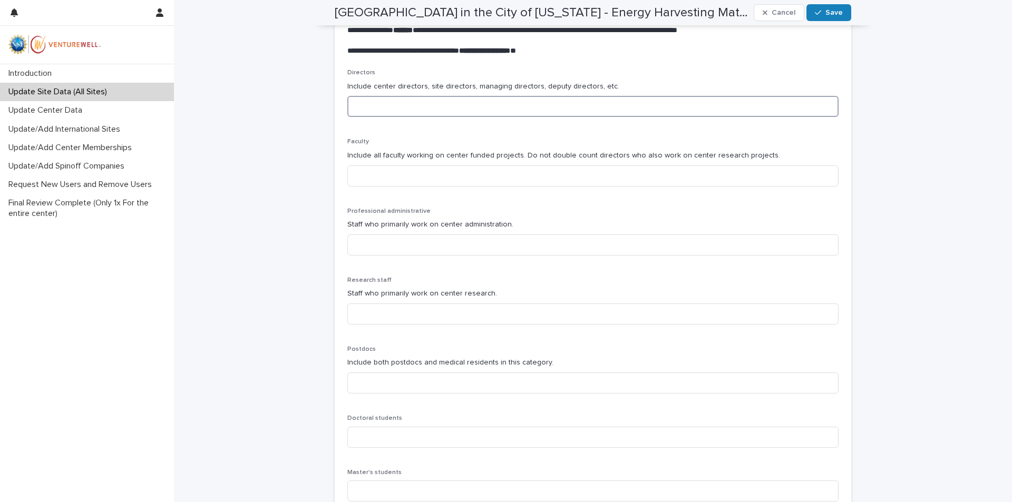
click at [388, 108] on input at bounding box center [592, 106] width 491 height 21
type input "*"
click at [366, 180] on input at bounding box center [592, 176] width 491 height 21
drag, startPoint x: 391, startPoint y: 178, endPoint x: 319, endPoint y: 164, distance: 72.9
click at [319, 165] on div "**********" at bounding box center [593, 215] width 838 height 1112
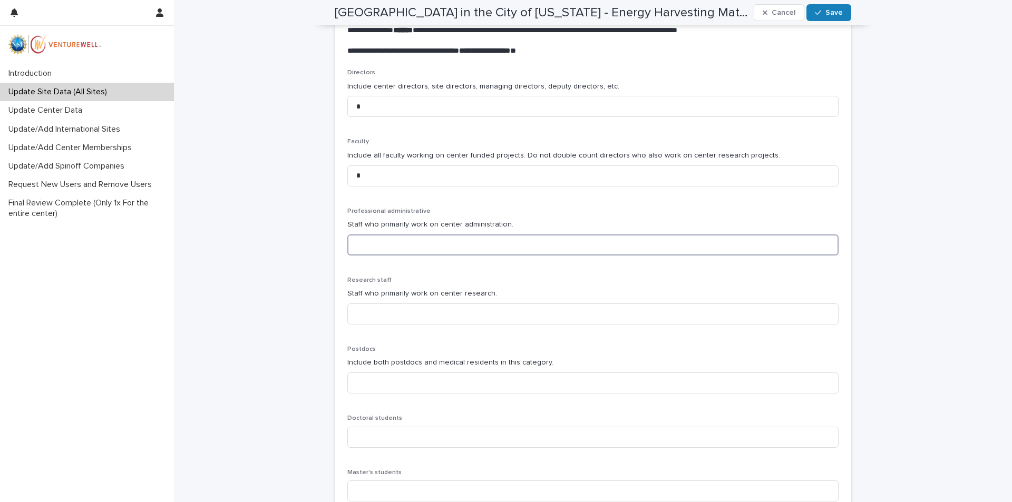
click at [368, 241] on input at bounding box center [592, 245] width 491 height 21
drag, startPoint x: 399, startPoint y: 170, endPoint x: 310, endPoint y: 149, distance: 91.0
click at [310, 149] on div "**********" at bounding box center [593, 215] width 838 height 1112
type input "**"
click at [417, 239] on input at bounding box center [592, 245] width 491 height 21
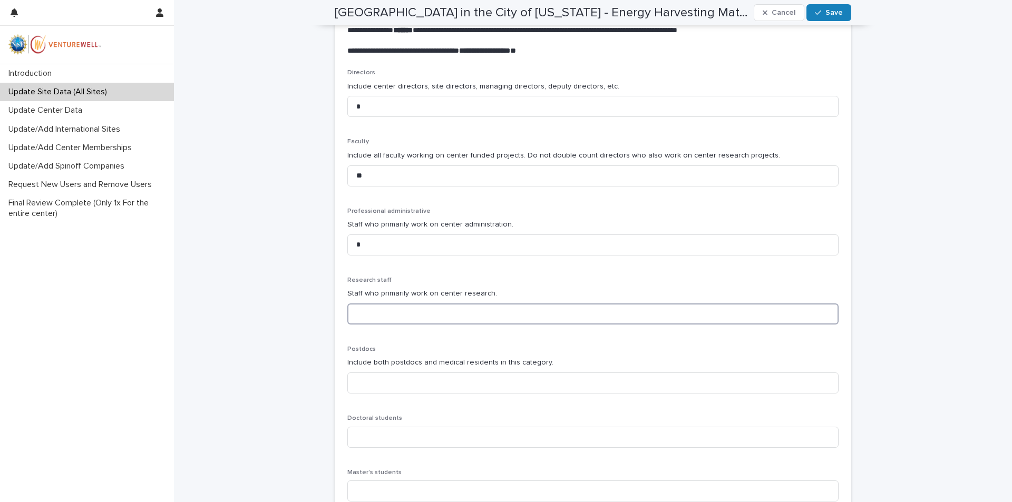
click at [407, 321] on input at bounding box center [592, 314] width 491 height 21
drag, startPoint x: 370, startPoint y: 250, endPoint x: 327, endPoint y: 238, distance: 44.4
click at [329, 238] on div "**********" at bounding box center [592, 202] width 527 height 1086
type input "*"
click at [372, 319] on input at bounding box center [592, 314] width 491 height 21
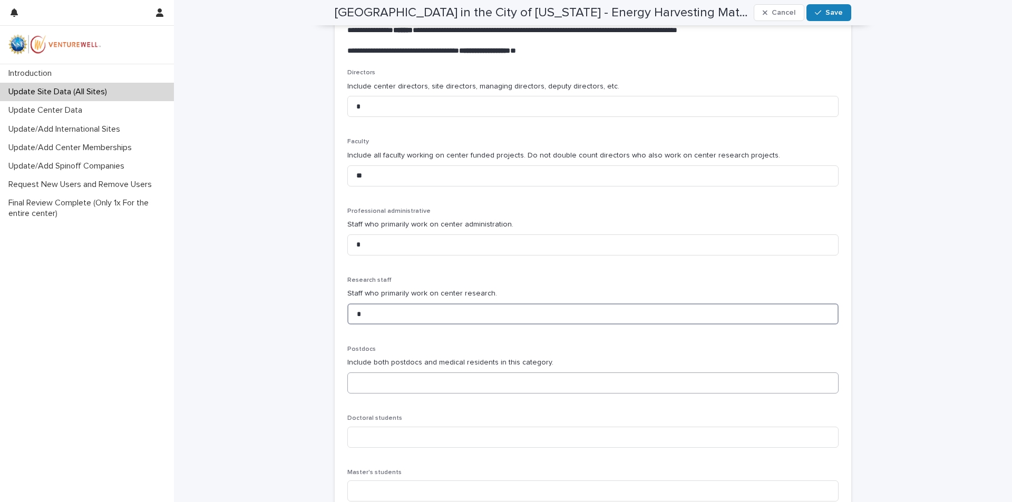
type input "*"
click at [385, 378] on input at bounding box center [592, 383] width 491 height 21
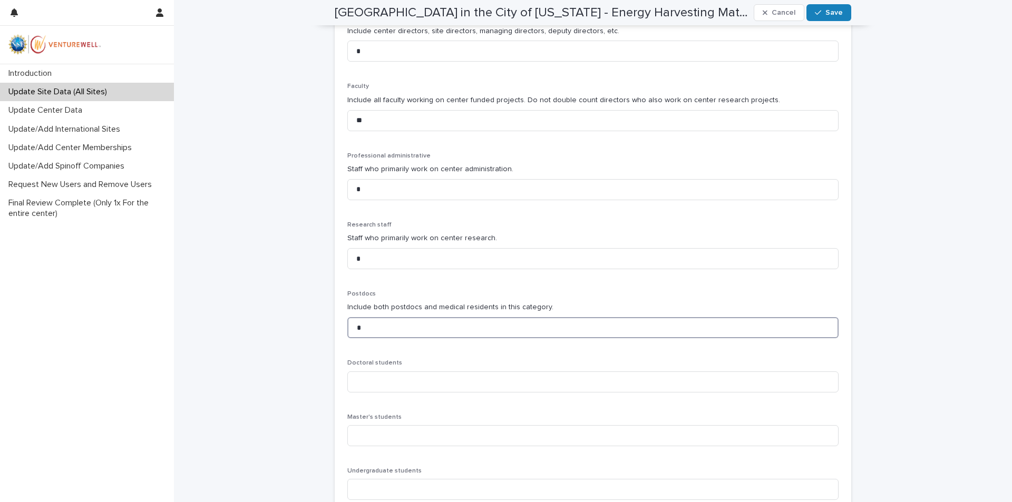
scroll to position [448, 0]
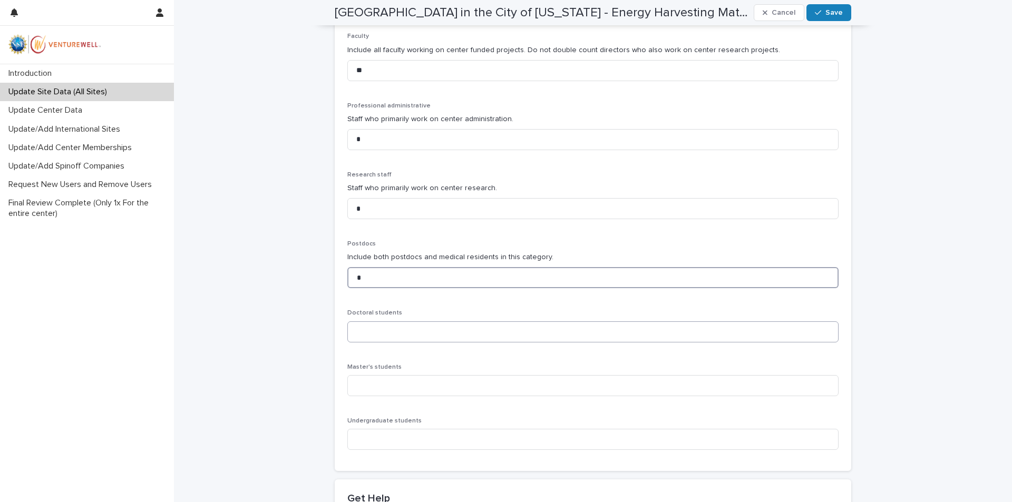
type input "*"
click at [379, 324] on input at bounding box center [592, 332] width 491 height 21
type input "*"
click at [379, 388] on input at bounding box center [592, 385] width 491 height 21
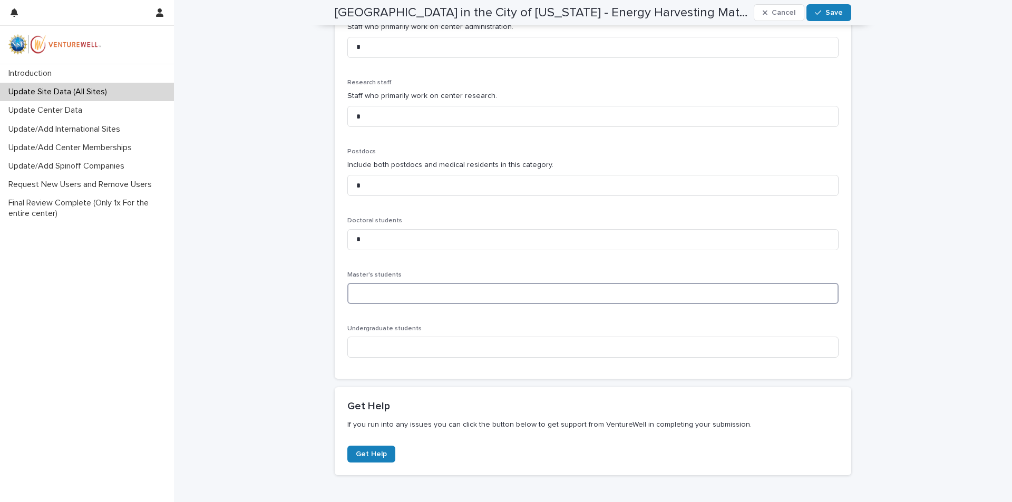
scroll to position [553, 0]
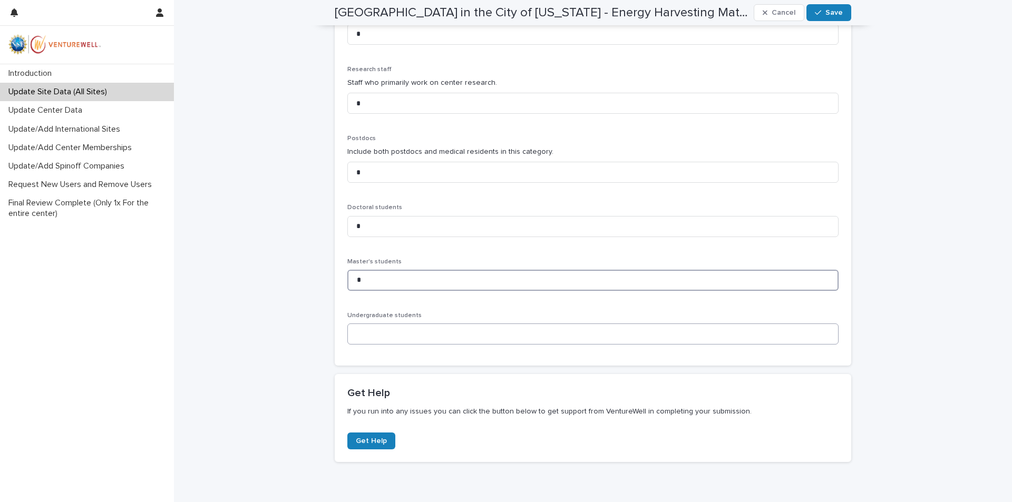
type input "*"
click at [376, 333] on input at bounding box center [592, 334] width 491 height 21
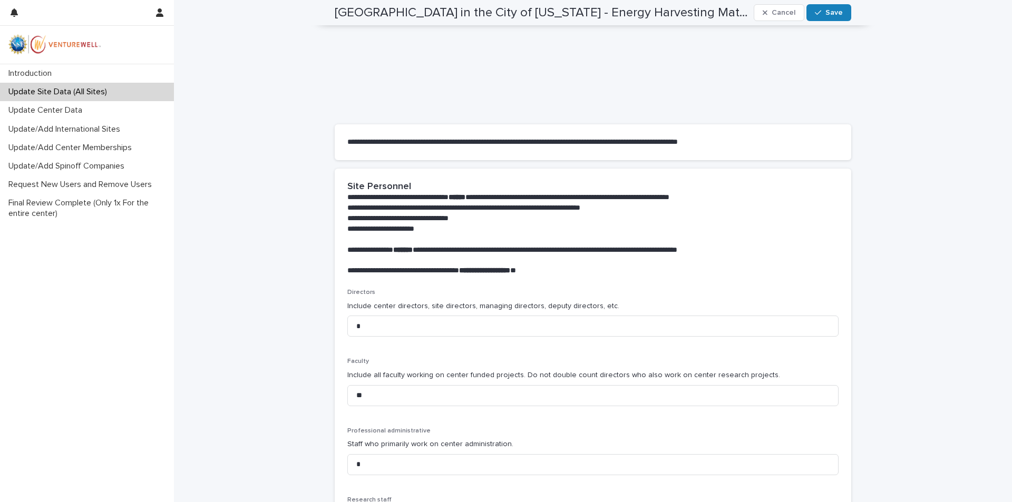
scroll to position [0, 0]
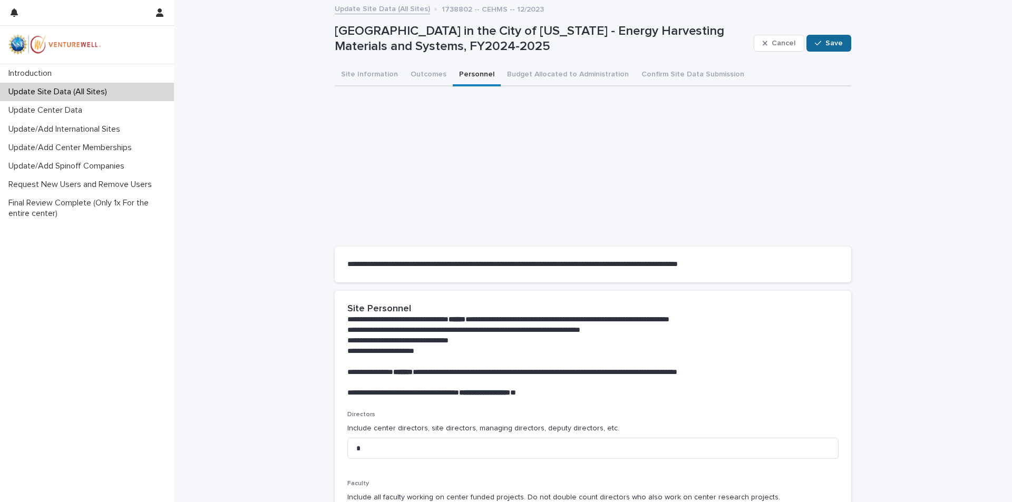
type input "*"
click at [826, 44] on span "Save" at bounding box center [834, 43] width 17 height 7
click at [534, 72] on button "Budget Allocated to Administration" at bounding box center [568, 75] width 134 height 22
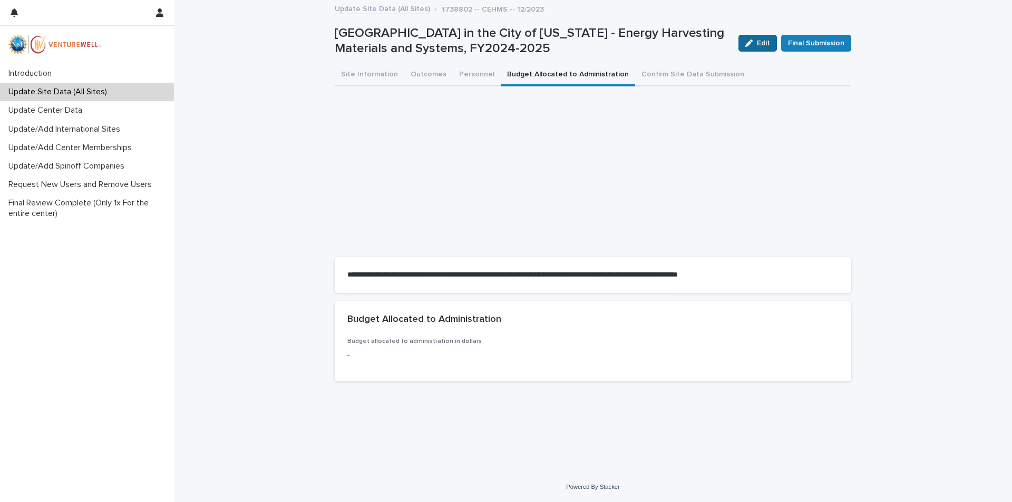
click at [754, 43] on div "button" at bounding box center [751, 43] width 12 height 7
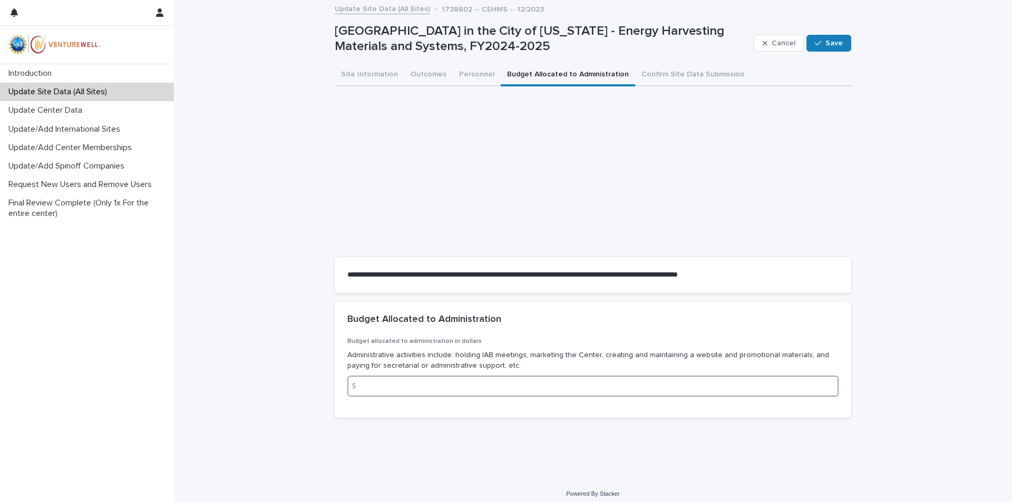
click at [505, 390] on input at bounding box center [592, 386] width 491 height 21
click at [527, 352] on p "Administrative activities include: holding IAB meetings, marketing the Center, …" at bounding box center [592, 361] width 491 height 22
click at [652, 389] on input at bounding box center [592, 386] width 491 height 21
click at [680, 70] on button "Confirm Site Data Submission" at bounding box center [692, 75] width 115 height 22
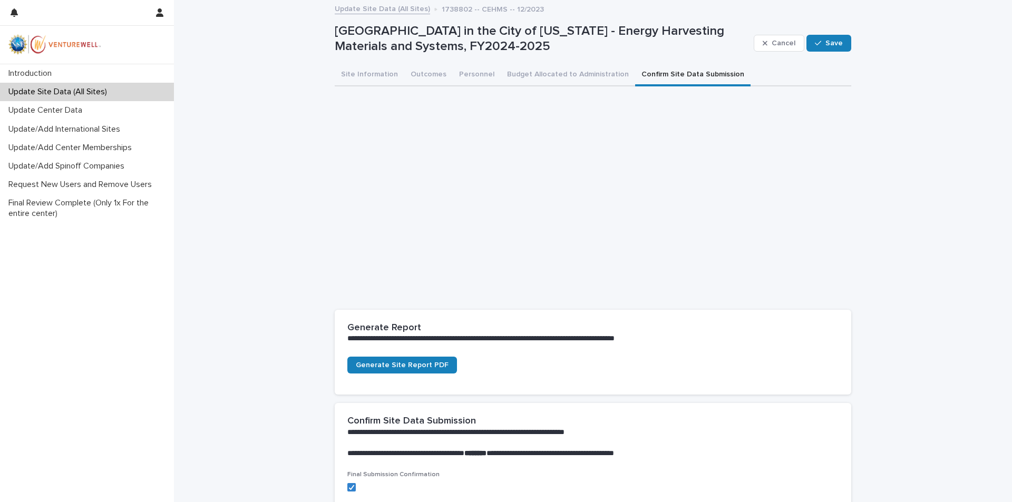
scroll to position [101, 0]
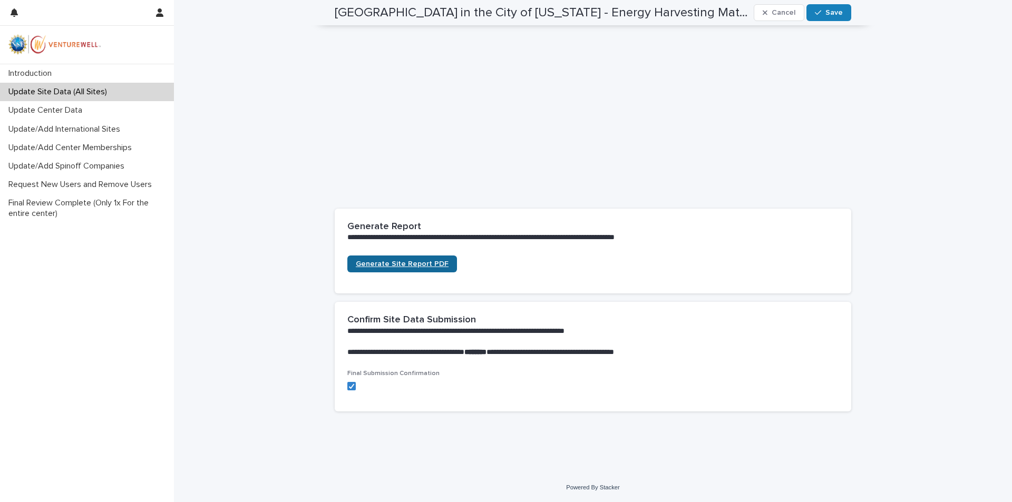
click at [415, 264] on span "Generate Site Report PDF" at bounding box center [402, 263] width 93 height 7
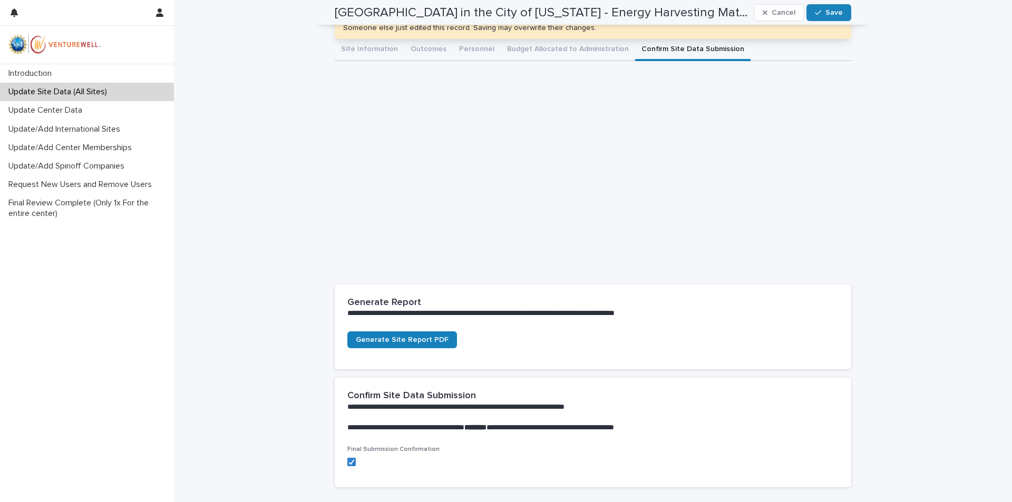
scroll to position [0, 0]
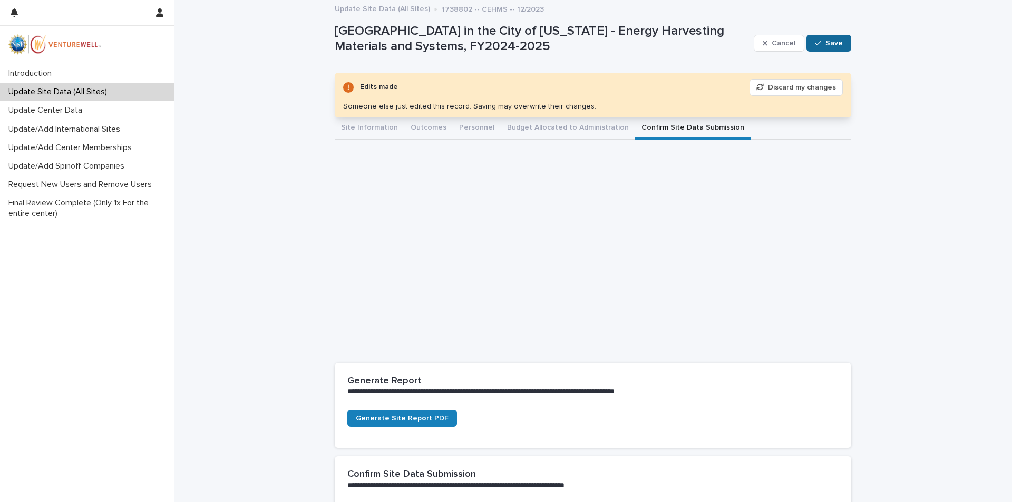
click at [836, 40] on span "Save" at bounding box center [834, 43] width 17 height 7
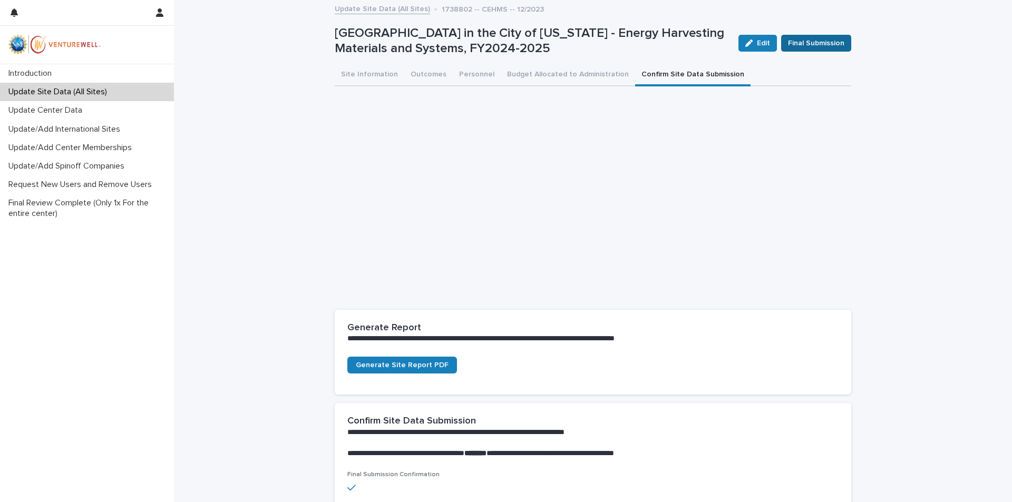
click at [820, 44] on span "Final Submission" at bounding box center [816, 43] width 56 height 11
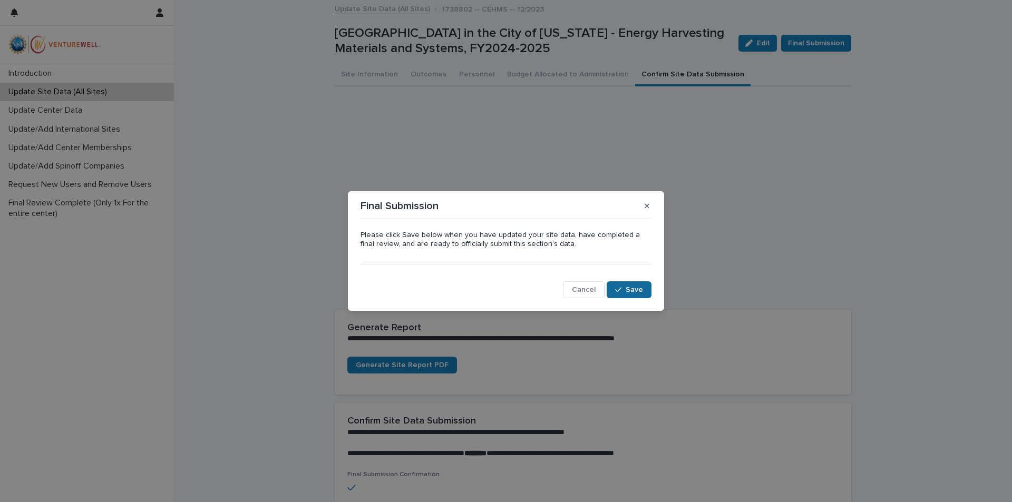
click at [636, 289] on span "Save" at bounding box center [634, 289] width 17 height 7
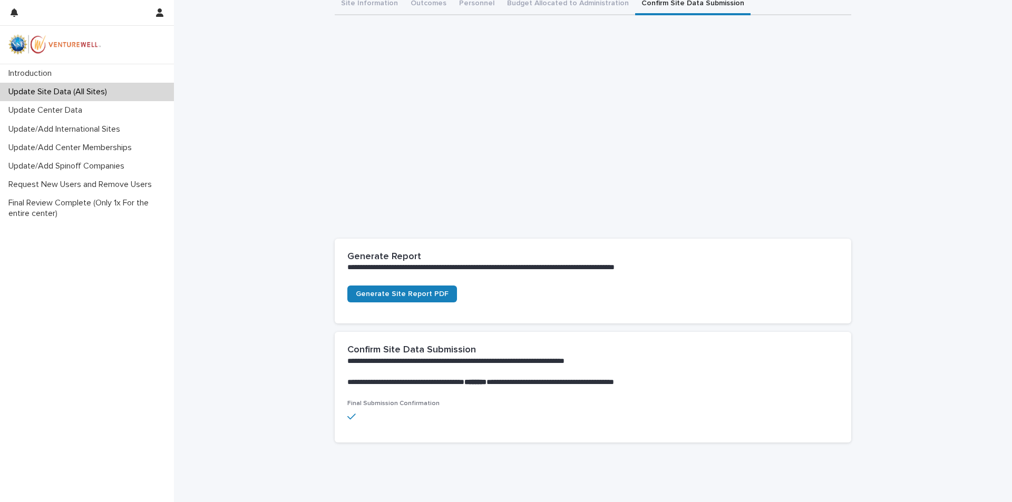
scroll to position [102, 0]
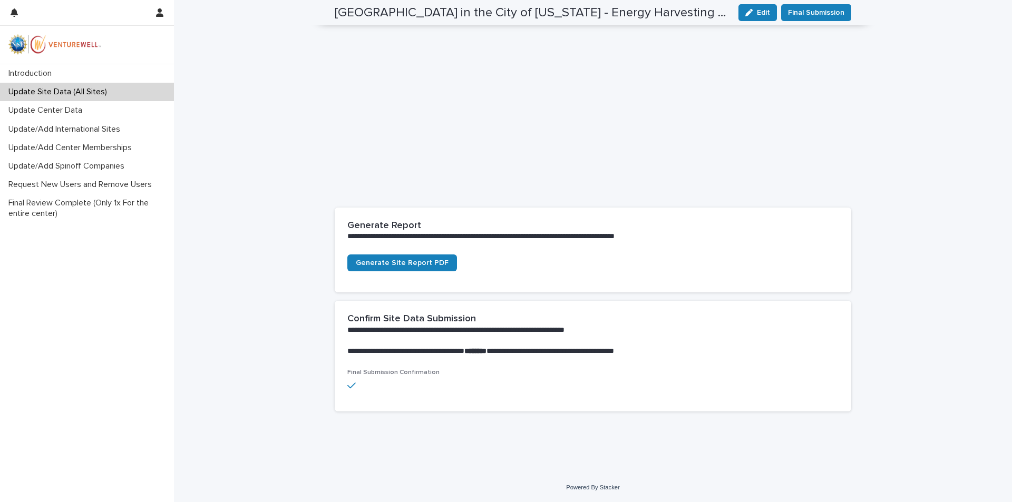
click at [403, 376] on p "Final Submission Confirmation" at bounding box center [425, 372] width 156 height 7
click at [347, 389] on icon at bounding box center [351, 385] width 8 height 9
click at [753, 13] on div "button" at bounding box center [751, 12] width 12 height 7
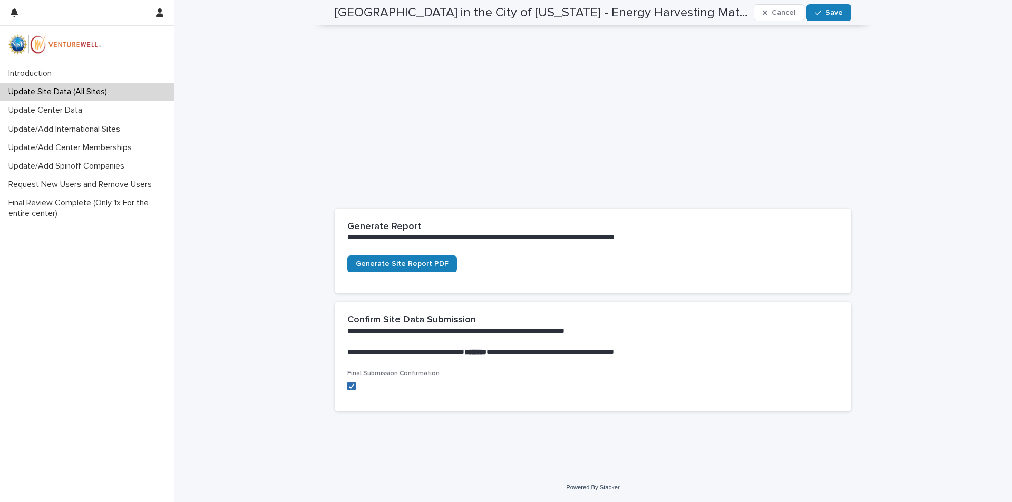
click at [347, 387] on span at bounding box center [351, 386] width 8 height 8
click at [348, 386] on span at bounding box center [351, 386] width 8 height 8
click at [835, 13] on span "Save" at bounding box center [834, 12] width 17 height 7
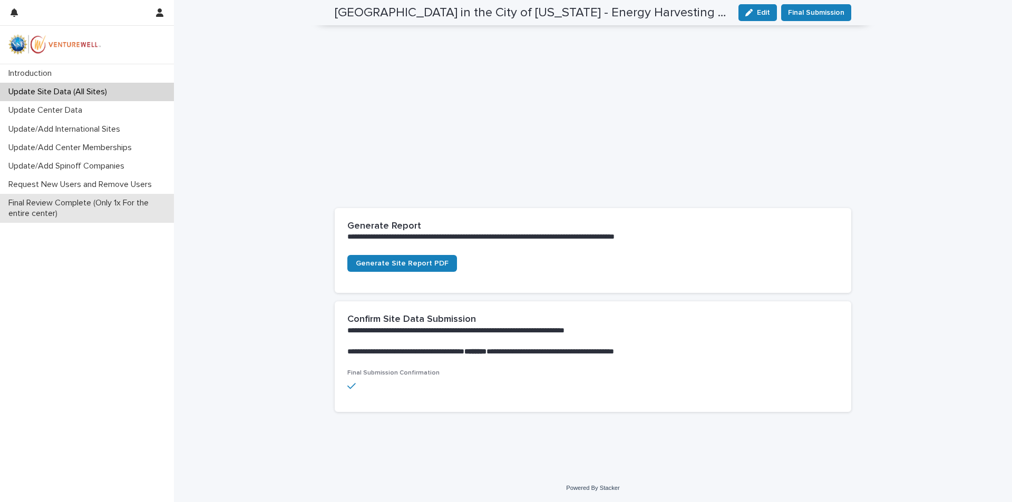
click at [71, 203] on p "Final Review Complete (Only 1x For the entire center)" at bounding box center [89, 208] width 170 height 20
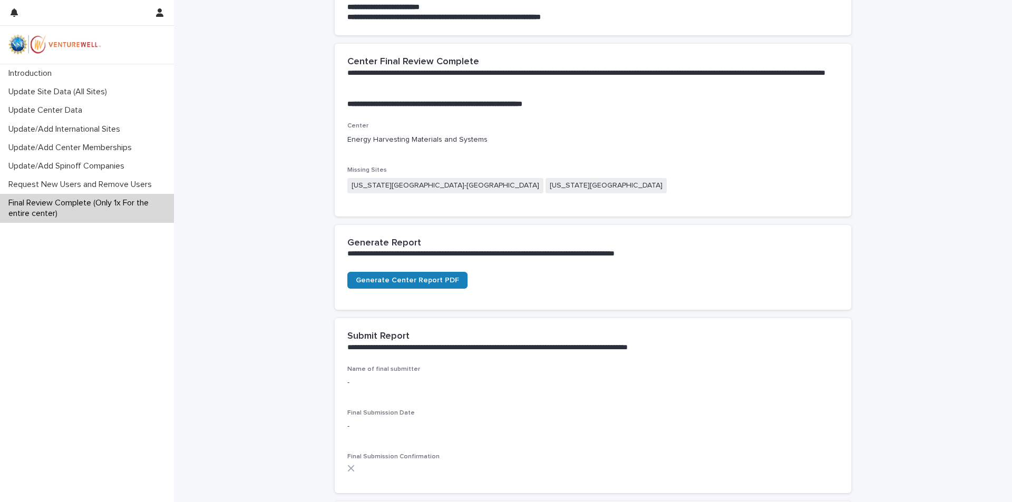
scroll to position [264, 0]
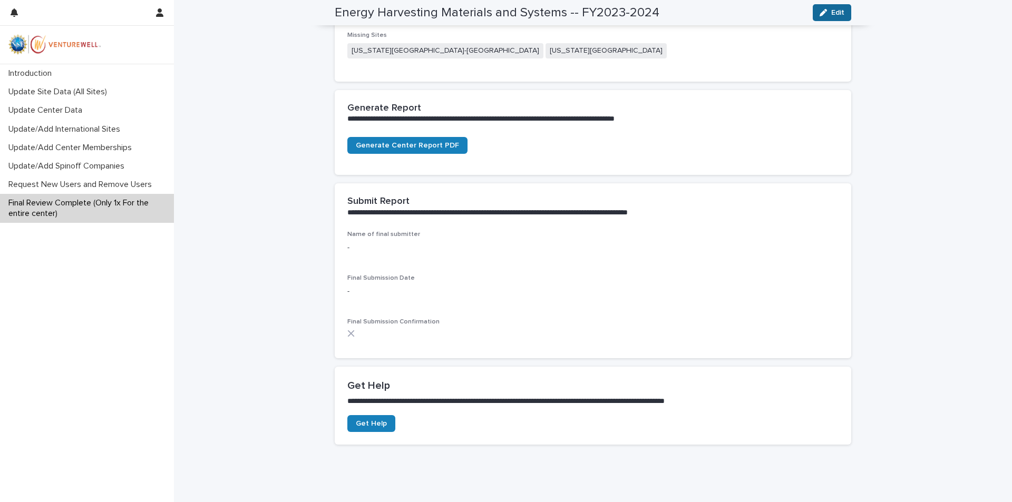
click at [835, 15] on span "Edit" at bounding box center [837, 12] width 13 height 7
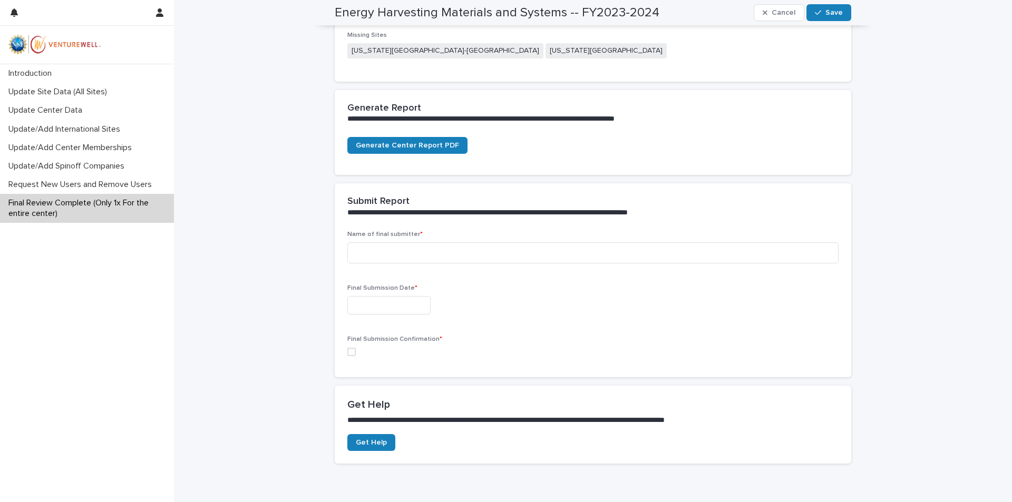
scroll to position [273, 0]
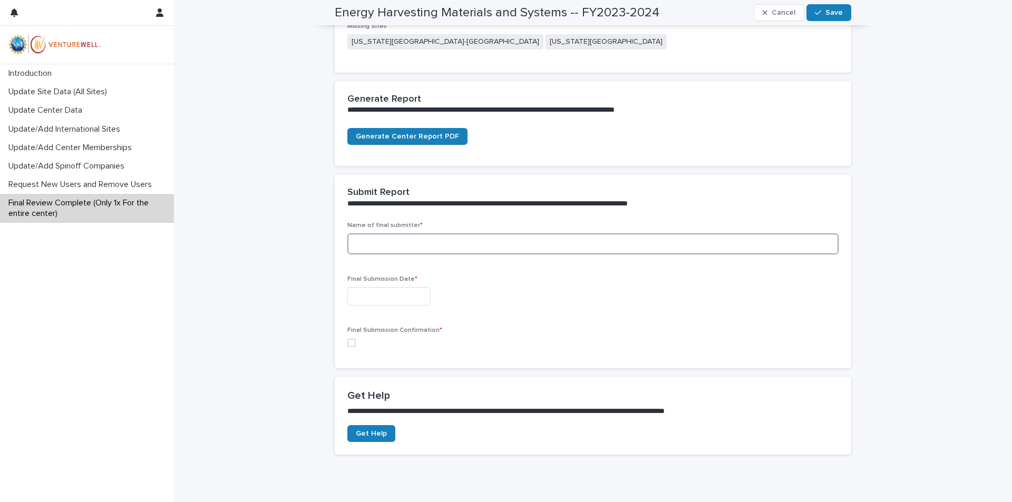
click at [361, 241] on input at bounding box center [592, 244] width 491 height 21
type input "**********"
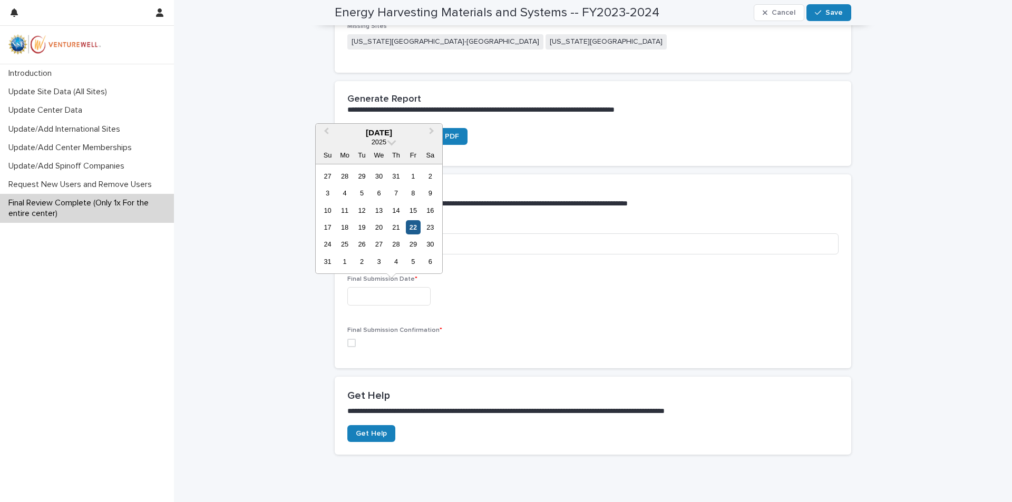
click at [414, 225] on div "22" at bounding box center [413, 227] width 14 height 14
type input "**********"
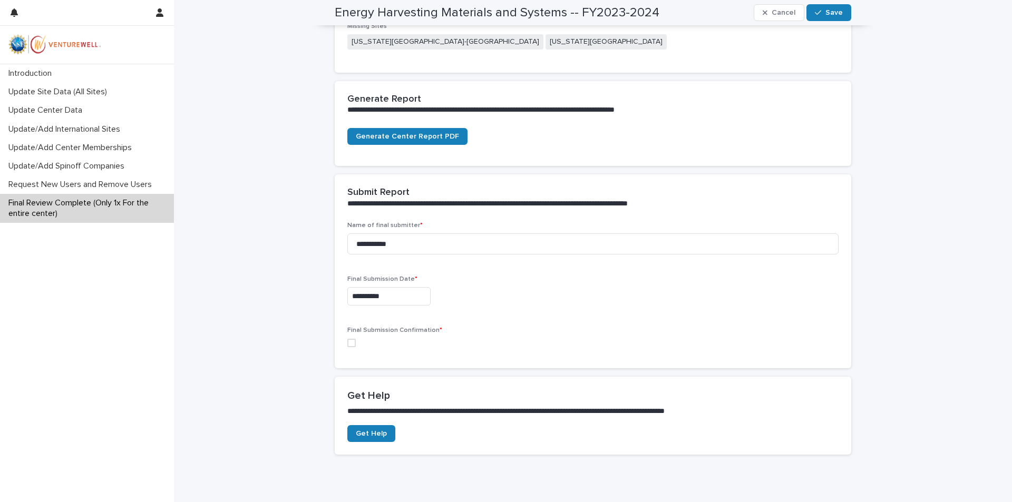
click at [347, 345] on span at bounding box center [351, 343] width 8 height 8
click at [833, 12] on span "Save" at bounding box center [834, 12] width 17 height 7
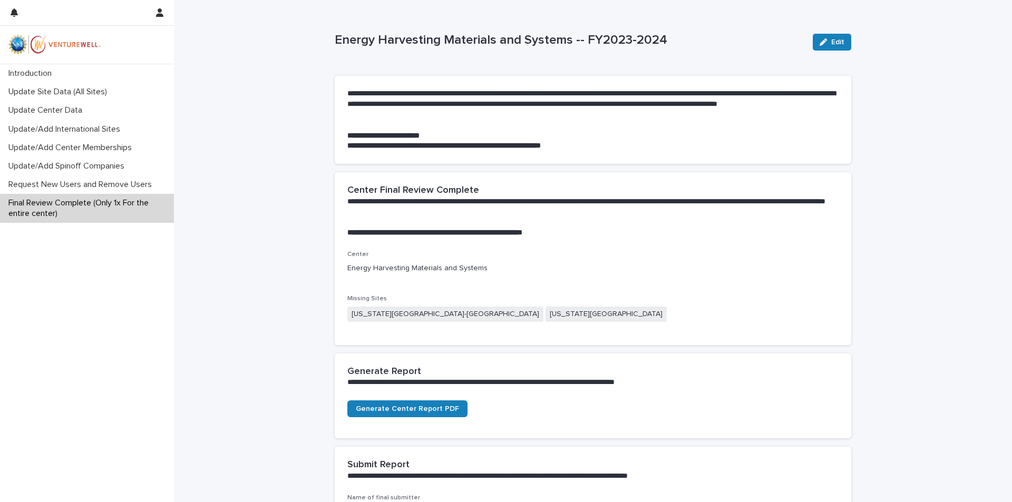
scroll to position [0, 0]
click at [48, 75] on p "Introduction" at bounding box center [32, 74] width 56 height 10
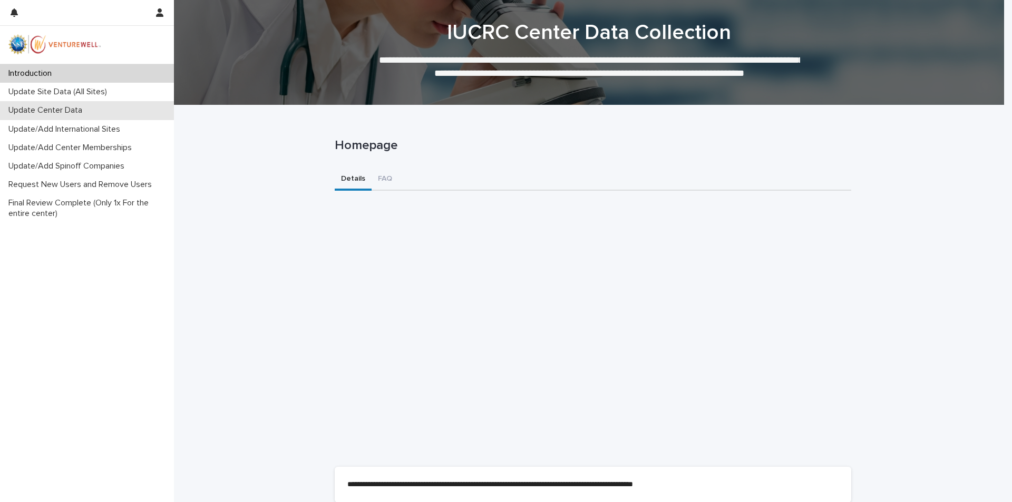
click at [70, 114] on p "Update Center Data" at bounding box center [47, 110] width 86 height 10
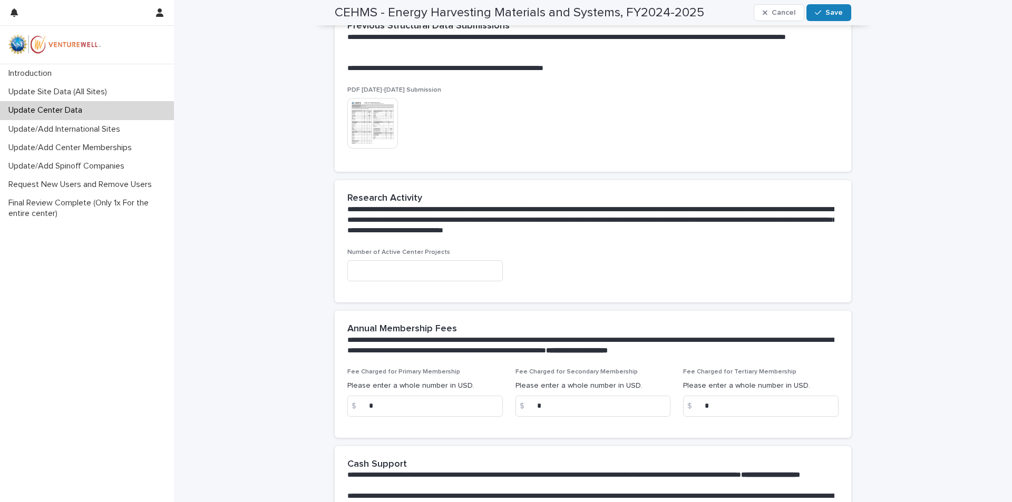
scroll to position [369, 0]
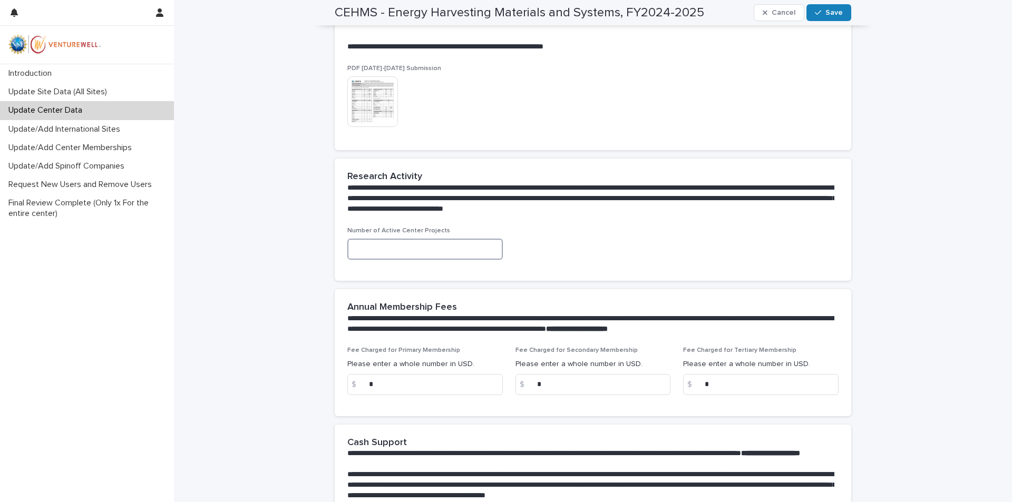
click at [470, 255] on input at bounding box center [425, 249] width 156 height 21
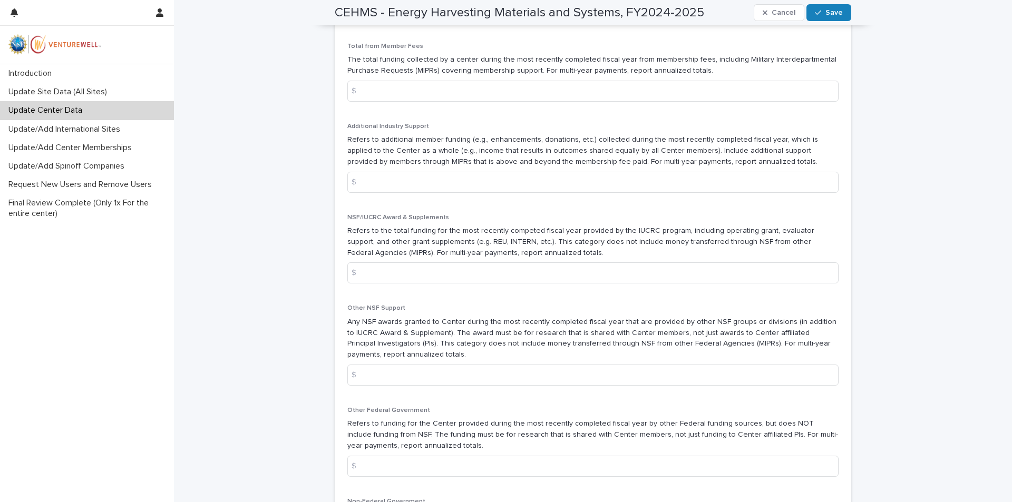
scroll to position [896, 0]
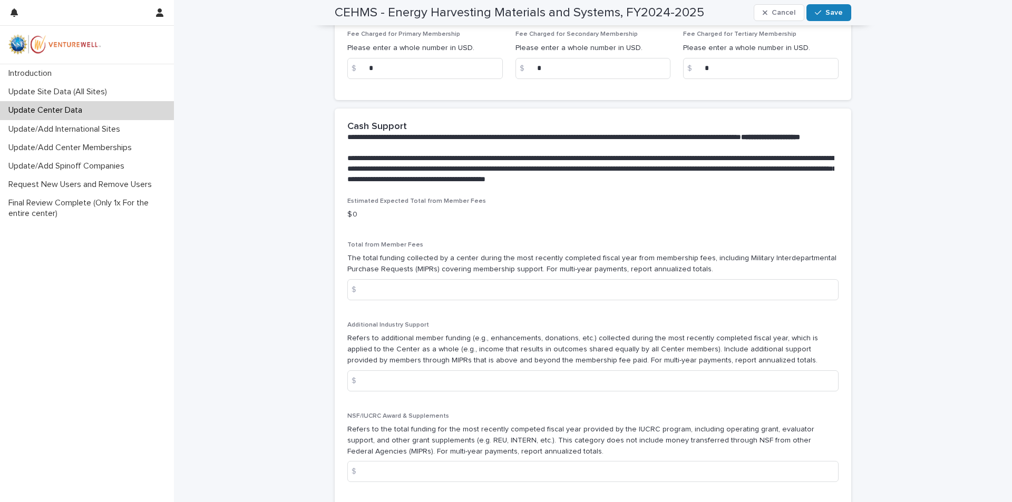
type input "*"
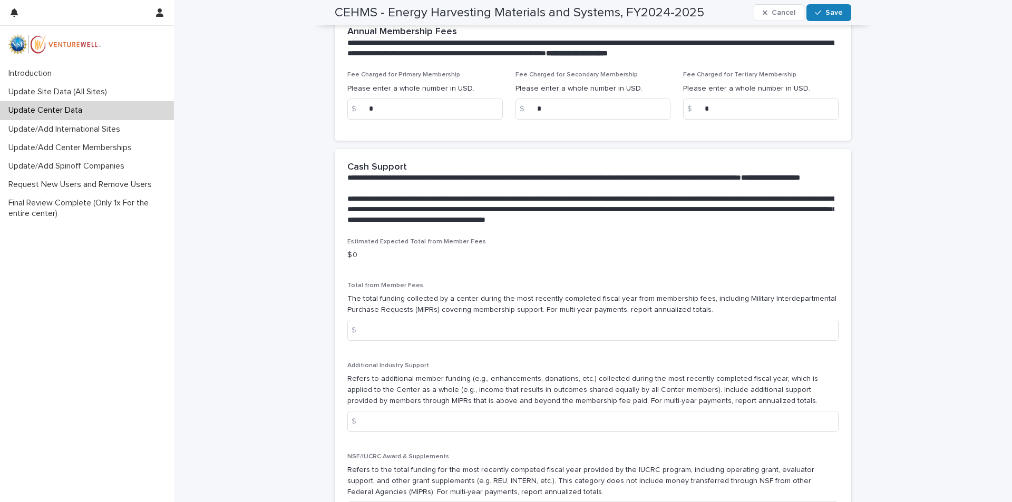
scroll to position [633, 0]
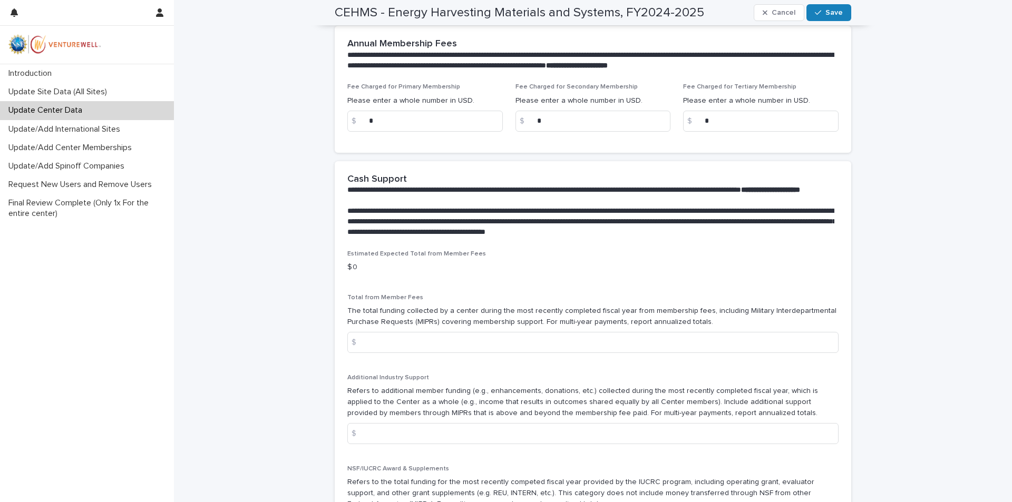
drag, startPoint x: 487, startPoint y: 287, endPoint x: 684, endPoint y: 334, distance: 202.3
click at [684, 328] on p "The total funding collected by a center during the most recently completed fisc…" at bounding box center [592, 317] width 491 height 22
click at [426, 352] on input at bounding box center [592, 342] width 491 height 21
type input "*"
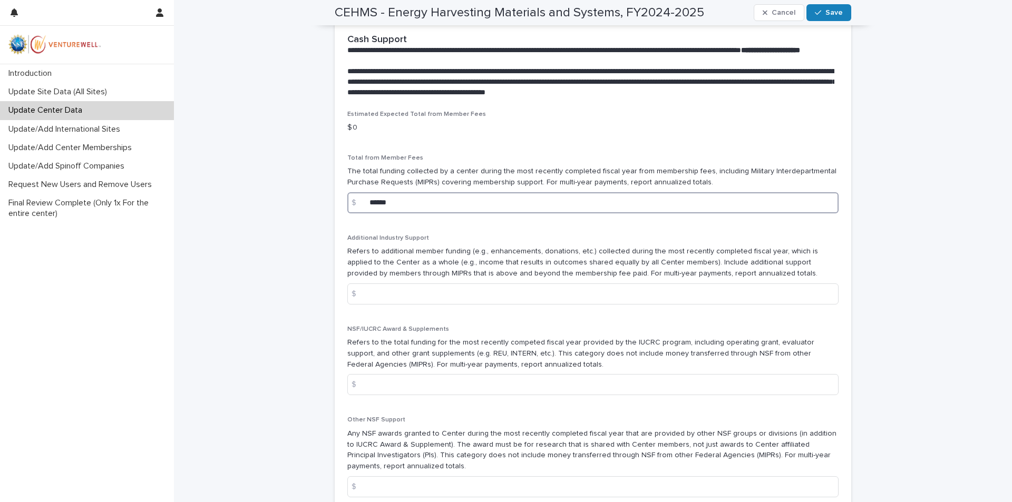
scroll to position [791, 0]
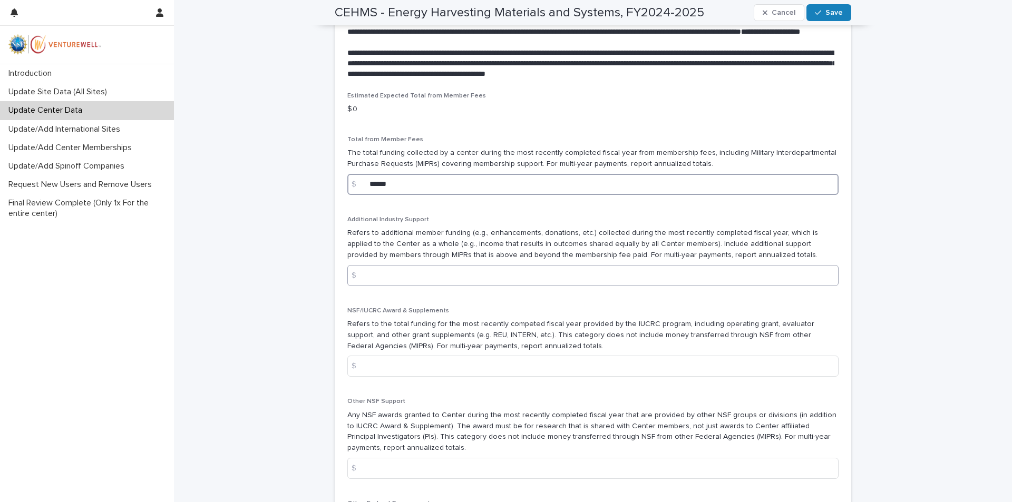
type input "******"
click at [400, 278] on input at bounding box center [592, 275] width 491 height 21
type input "*"
click at [374, 192] on input "******" at bounding box center [592, 184] width 491 height 21
type input "******"
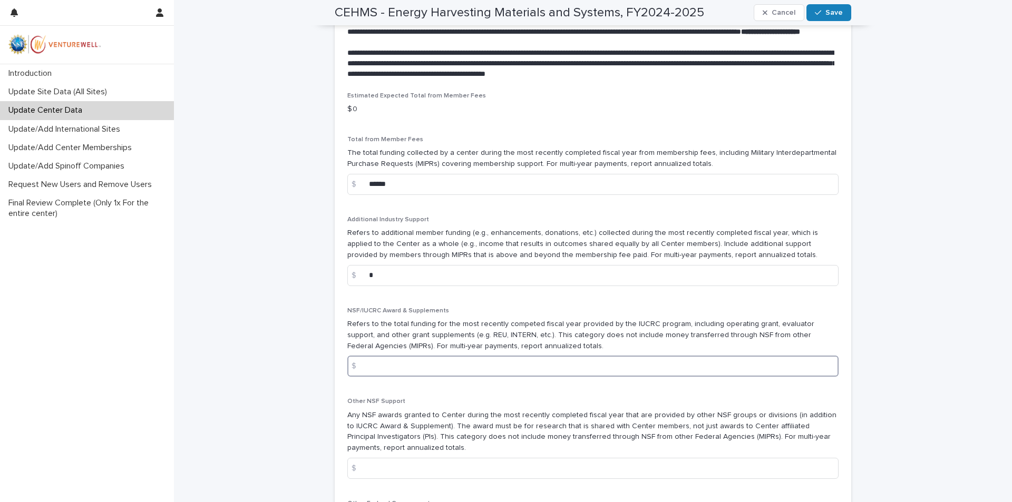
click at [428, 377] on input at bounding box center [592, 366] width 491 height 21
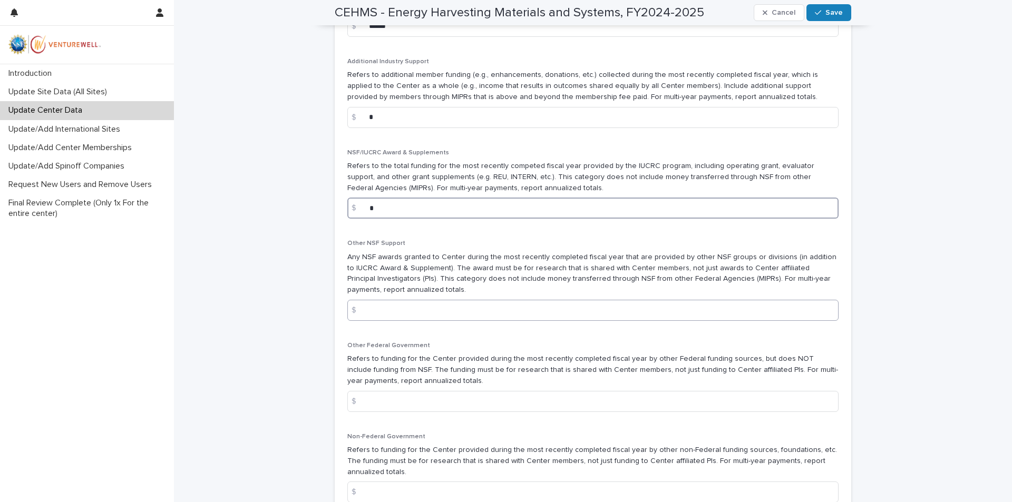
type input "*"
click at [378, 321] on input at bounding box center [592, 310] width 491 height 21
type input "*"
click at [393, 412] on input at bounding box center [592, 401] width 491 height 21
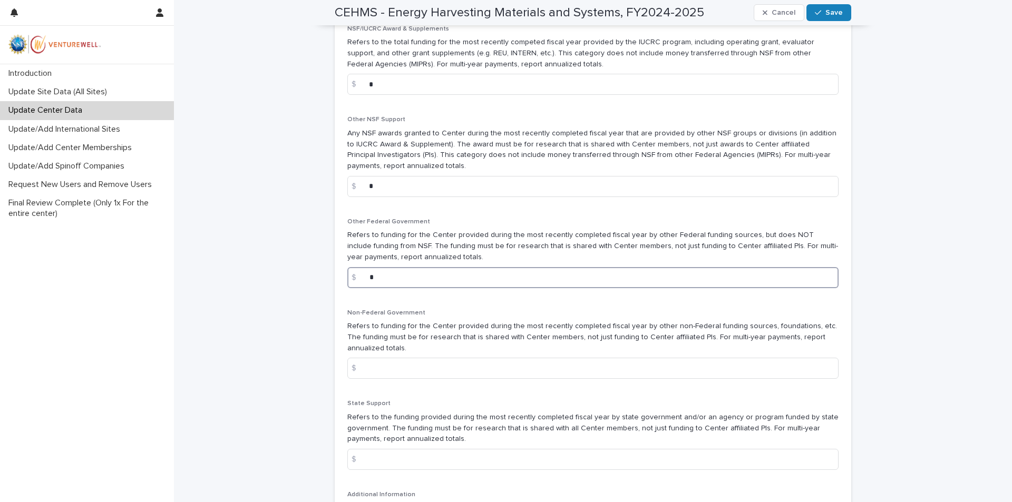
scroll to position [1107, 0]
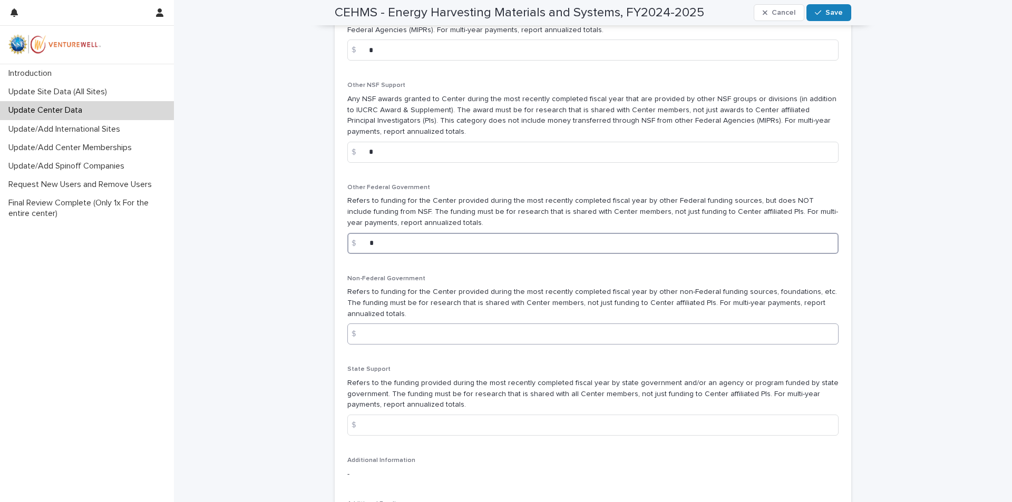
type input "*"
click at [376, 341] on input at bounding box center [592, 334] width 491 height 21
type input "*"
click at [395, 435] on input at bounding box center [592, 425] width 491 height 21
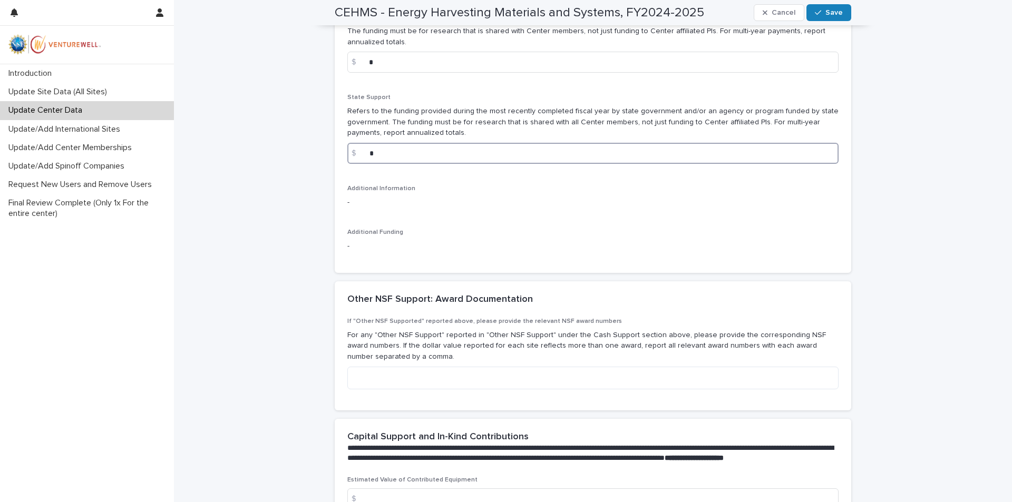
scroll to position [1371, 0]
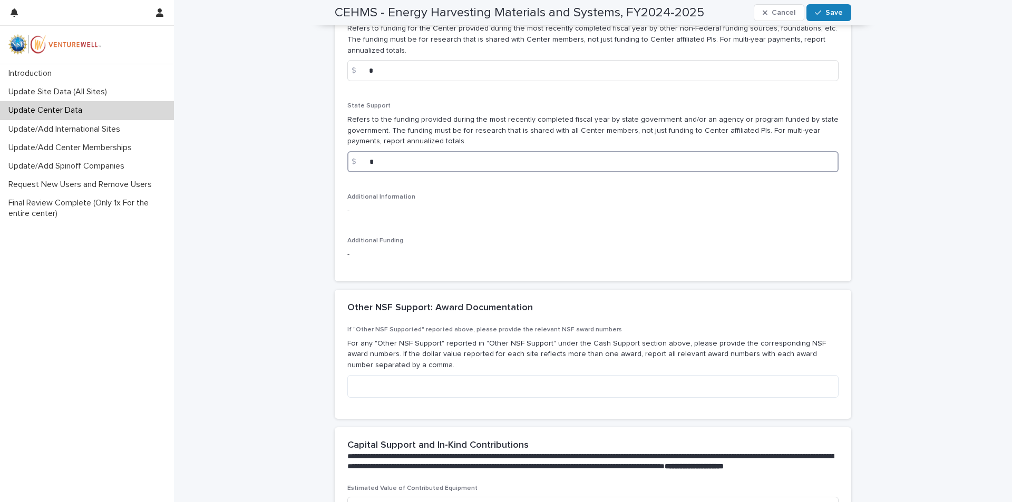
type input "*"
click at [376, 225] on div "Additional Information -" at bounding box center [592, 208] width 491 height 31
click at [352, 215] on div "-" at bounding box center [592, 209] width 491 height 13
click at [347, 217] on p "-" at bounding box center [592, 211] width 491 height 11
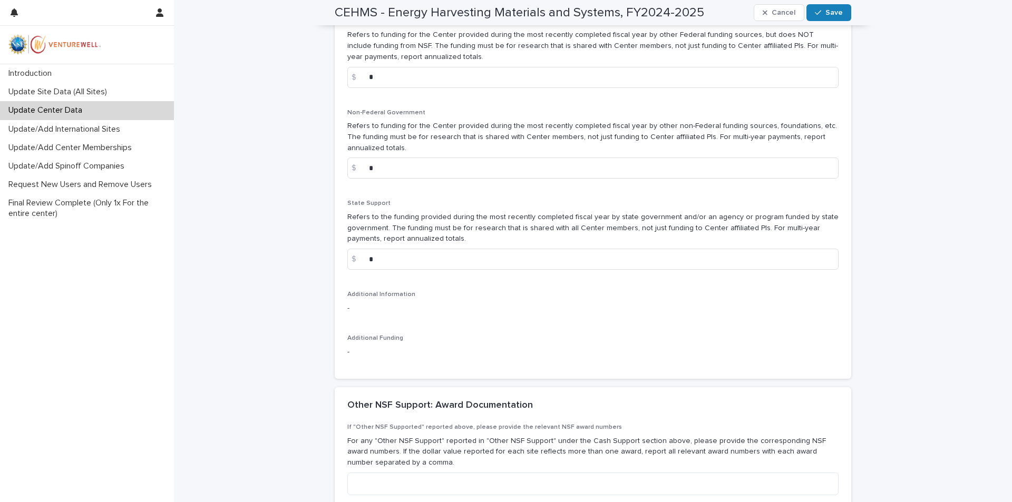
scroll to position [1318, 0]
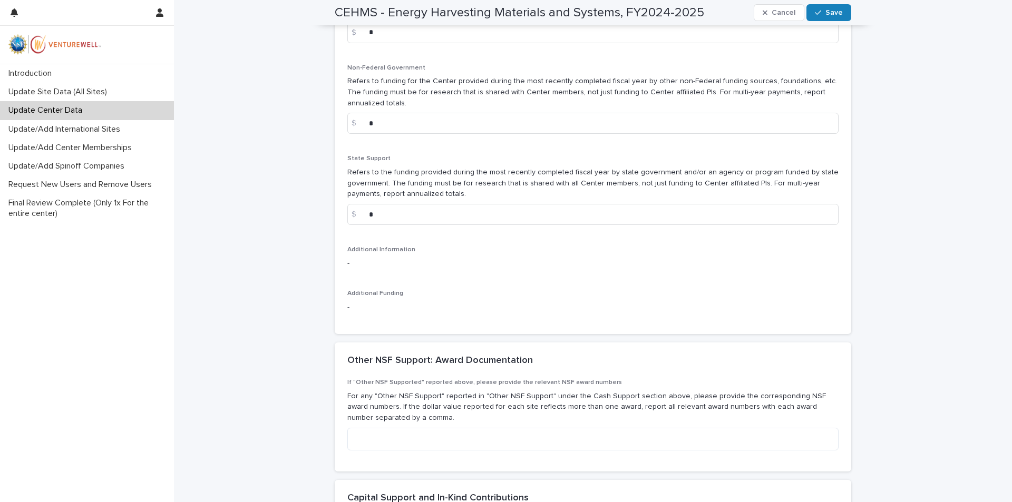
click at [357, 269] on p "-" at bounding box center [592, 263] width 491 height 11
click at [371, 313] on p "-" at bounding box center [592, 307] width 491 height 11
click at [406, 277] on div "Additional Information -" at bounding box center [592, 261] width 491 height 31
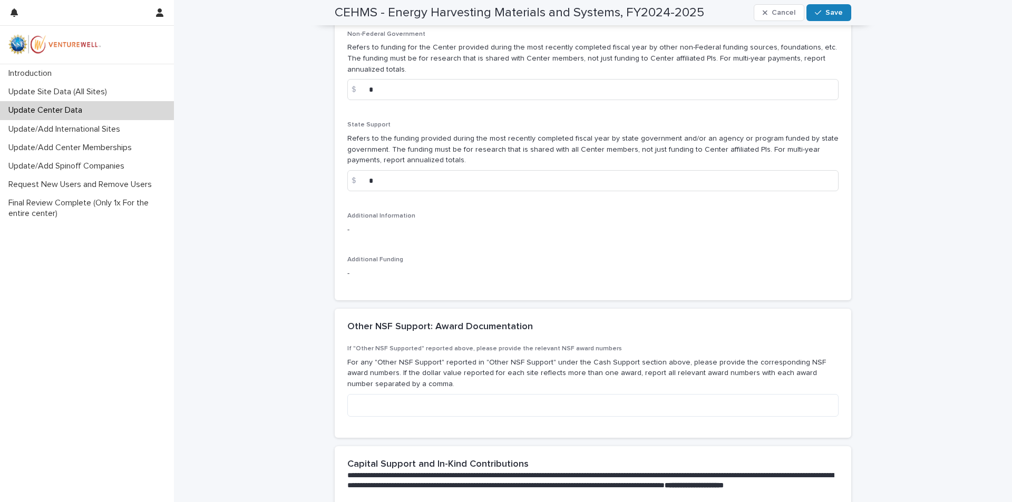
scroll to position [1423, 0]
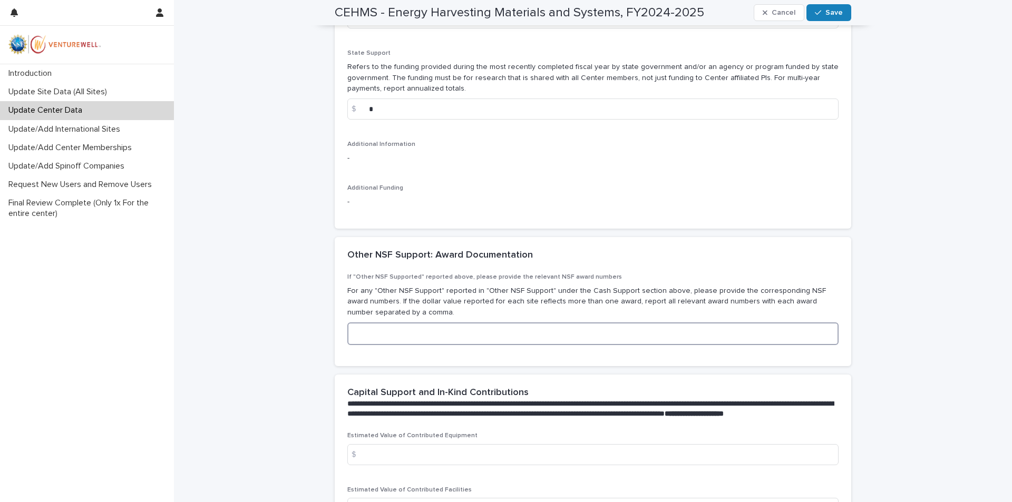
click at [392, 345] on textarea at bounding box center [592, 334] width 491 height 23
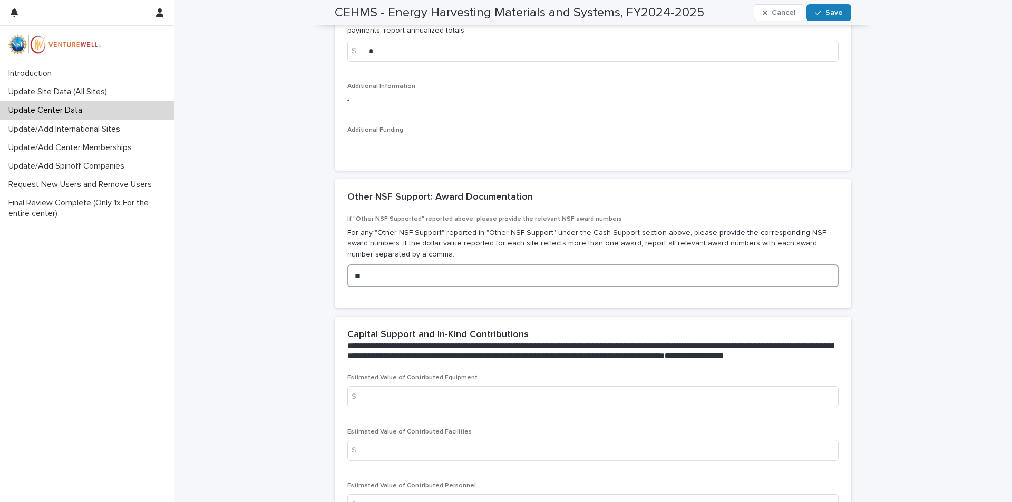
scroll to position [1582, 0]
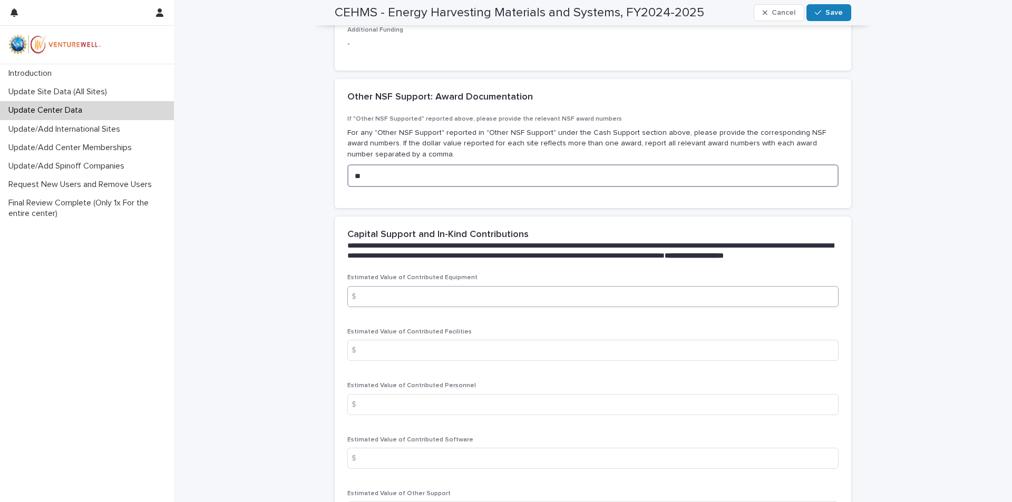
type textarea "**"
click at [371, 307] on input at bounding box center [592, 296] width 491 height 21
click at [432, 307] on input at bounding box center [592, 296] width 491 height 21
type input "*"
click at [401, 361] on input at bounding box center [592, 350] width 491 height 21
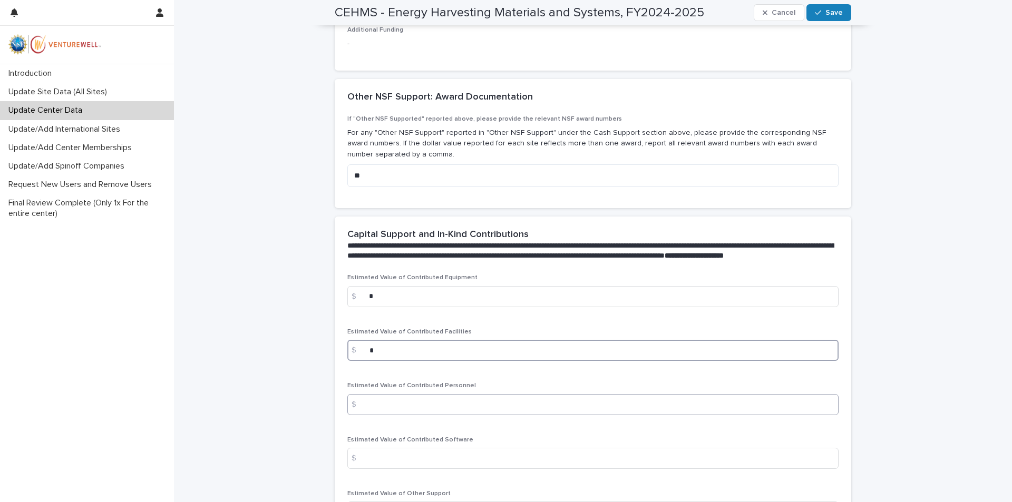
type input "*"
click at [408, 415] on input at bounding box center [592, 404] width 491 height 21
type input "*"
click at [421, 469] on input at bounding box center [592, 458] width 491 height 21
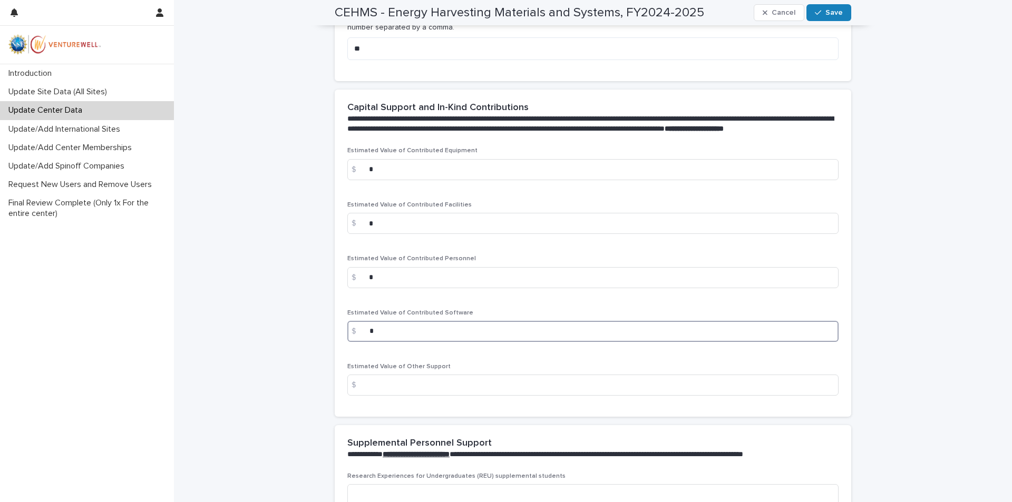
scroll to position [1740, 0]
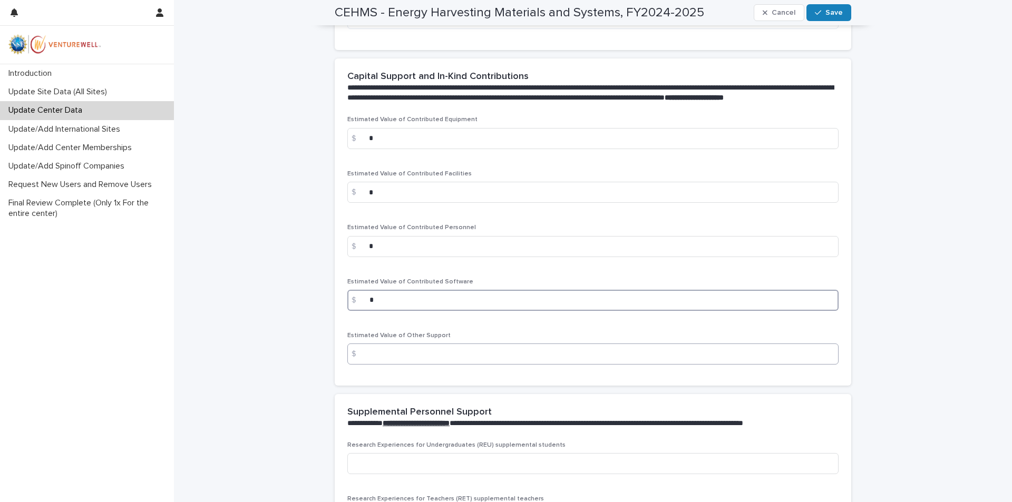
type input "*"
click at [438, 365] on input at bounding box center [592, 354] width 491 height 21
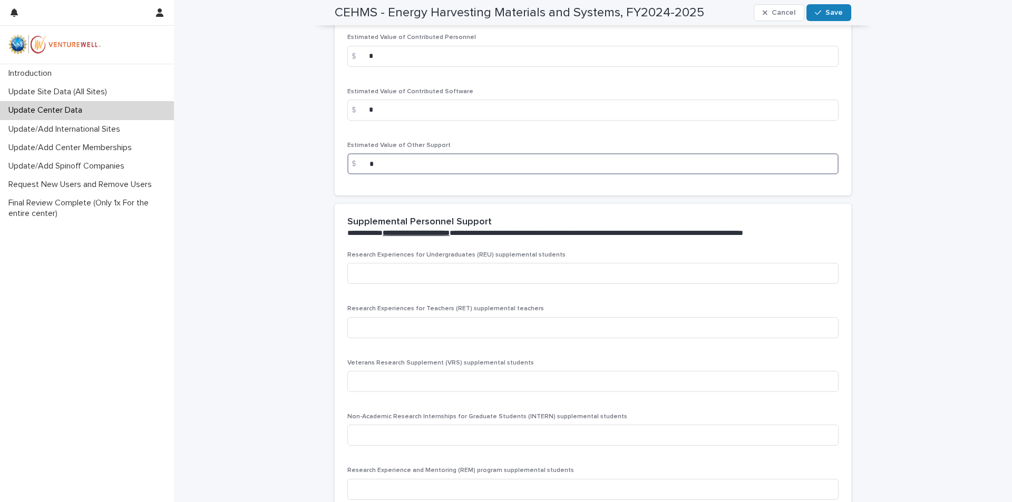
scroll to position [1951, 0]
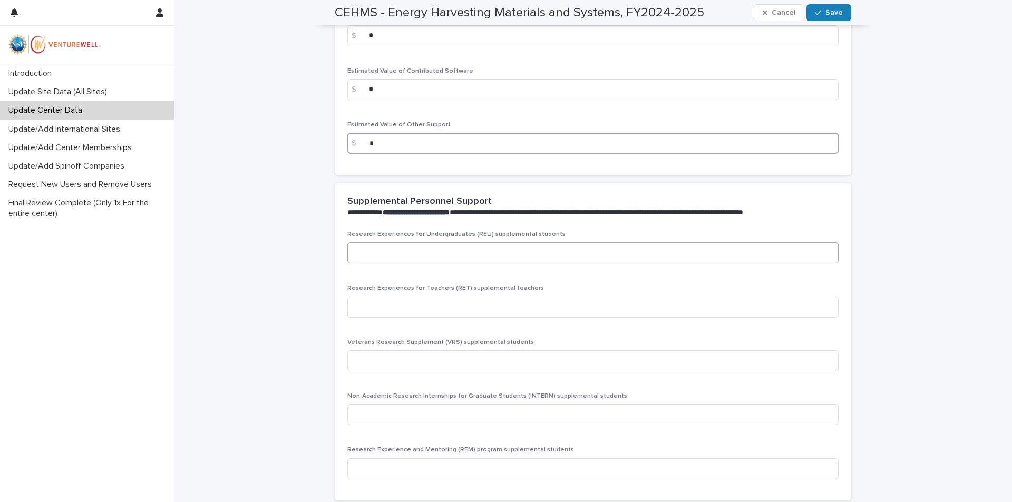
type input "*"
click at [380, 264] on input at bounding box center [592, 253] width 491 height 21
type input "*"
click at [427, 326] on div "Research Experiences for Teachers (RET) supplemental teachers" at bounding box center [592, 305] width 491 height 41
click at [415, 318] on input at bounding box center [592, 307] width 491 height 21
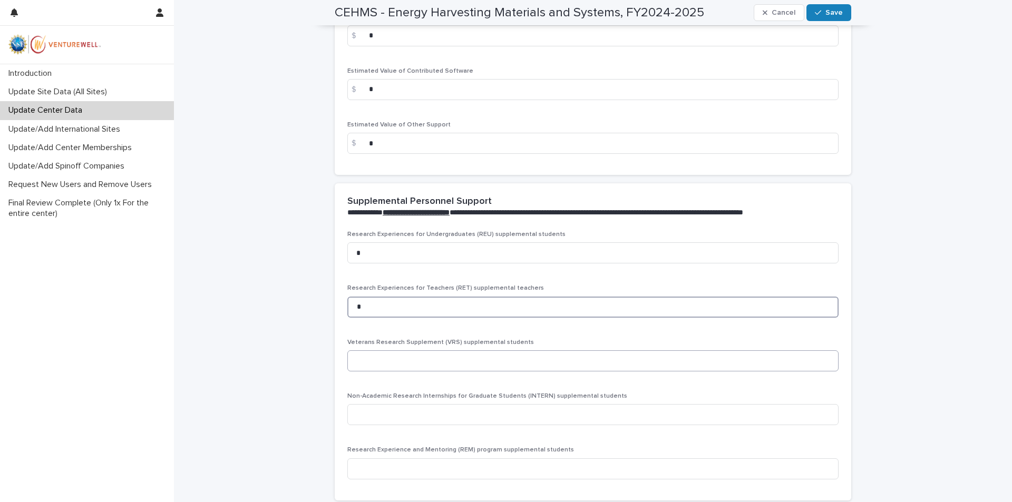
type input "*"
click at [420, 372] on input at bounding box center [592, 361] width 491 height 21
type input "*"
click at [415, 425] on input at bounding box center [592, 414] width 491 height 21
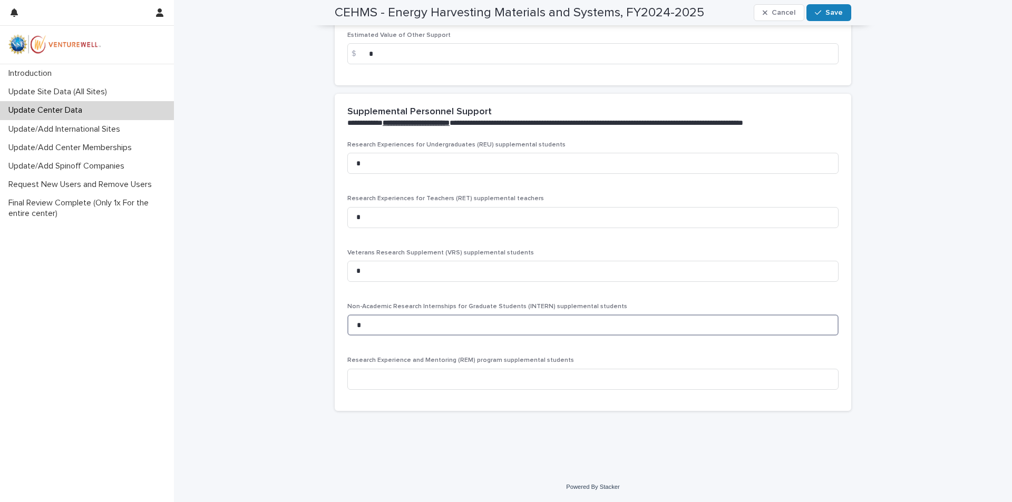
scroll to position [2071, 0]
type input "*"
click at [405, 384] on input at bounding box center [592, 379] width 491 height 21
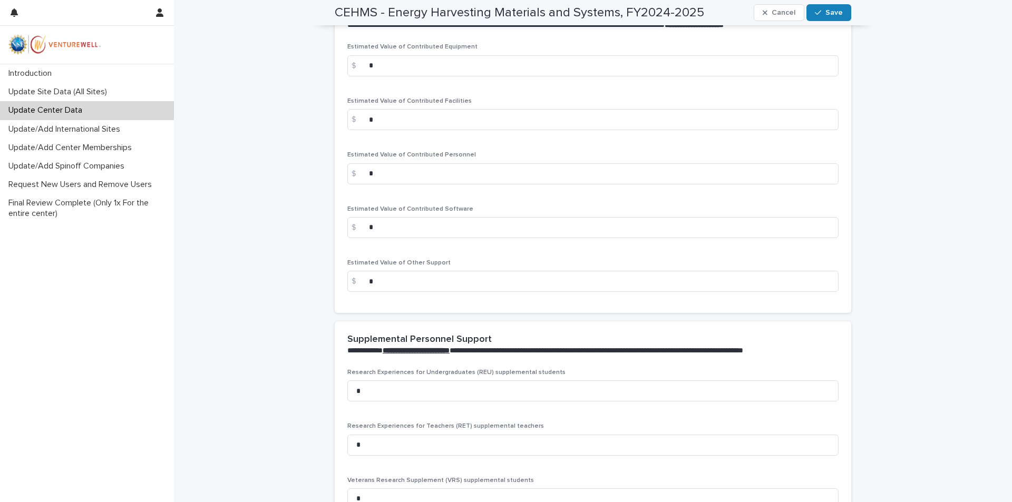
scroll to position [1808, 0]
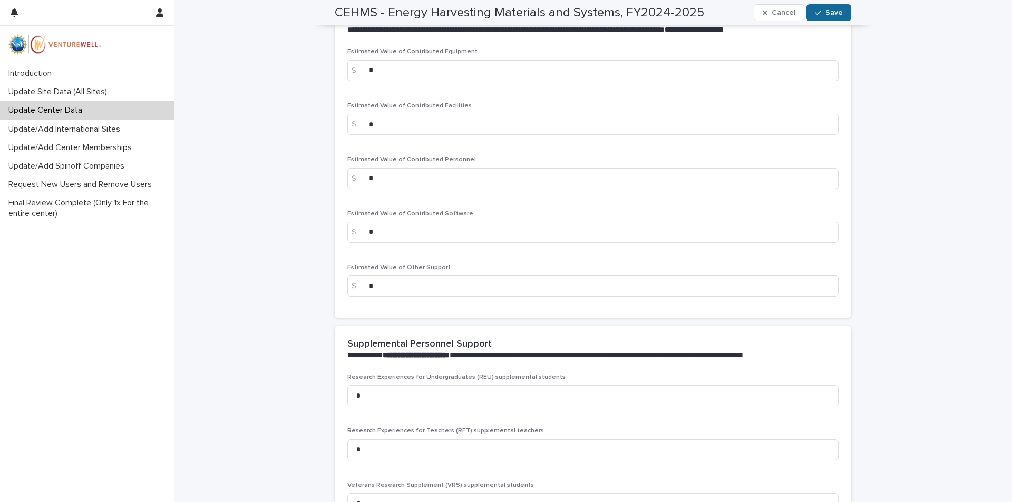
type input "*"
drag, startPoint x: 832, startPoint y: 18, endPoint x: 818, endPoint y: 30, distance: 17.6
click at [832, 18] on button "Save" at bounding box center [829, 12] width 45 height 17
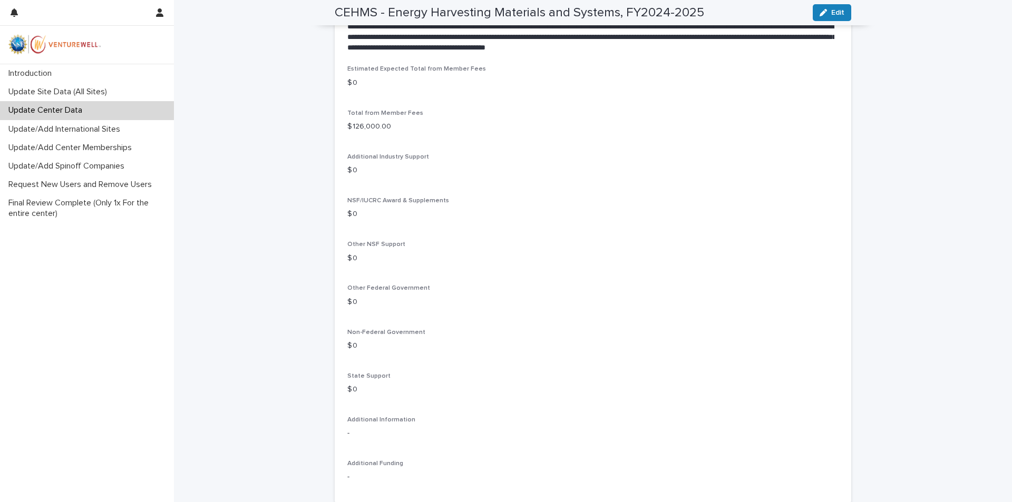
scroll to position [764, 0]
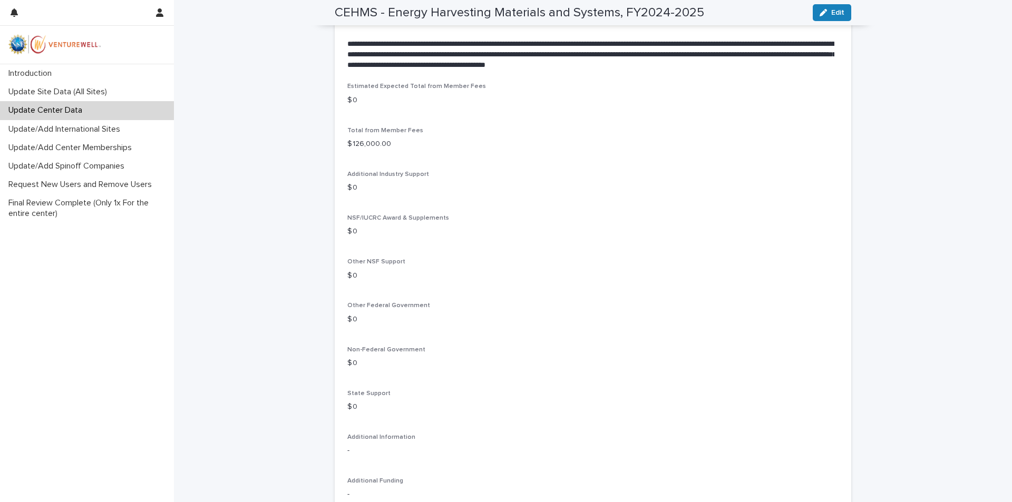
click at [357, 457] on p "-" at bounding box center [592, 450] width 491 height 11
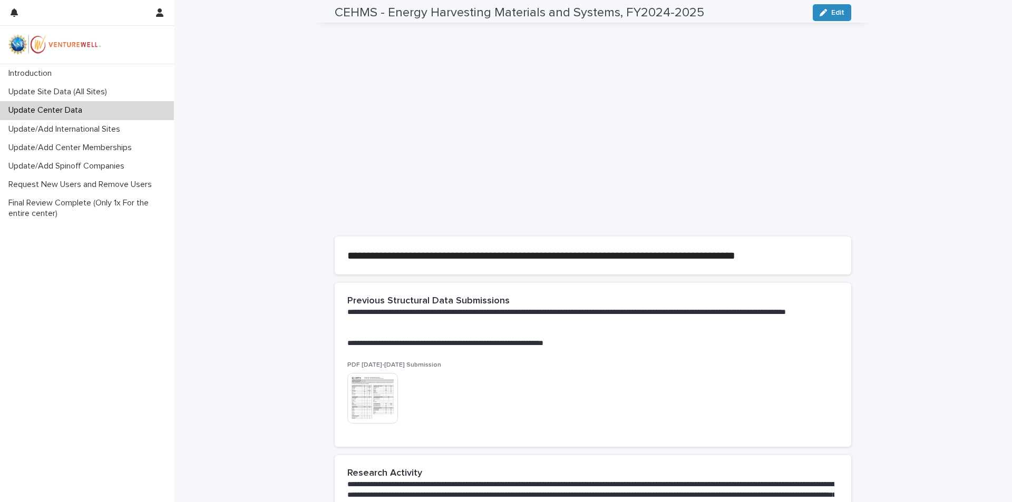
scroll to position [0, 0]
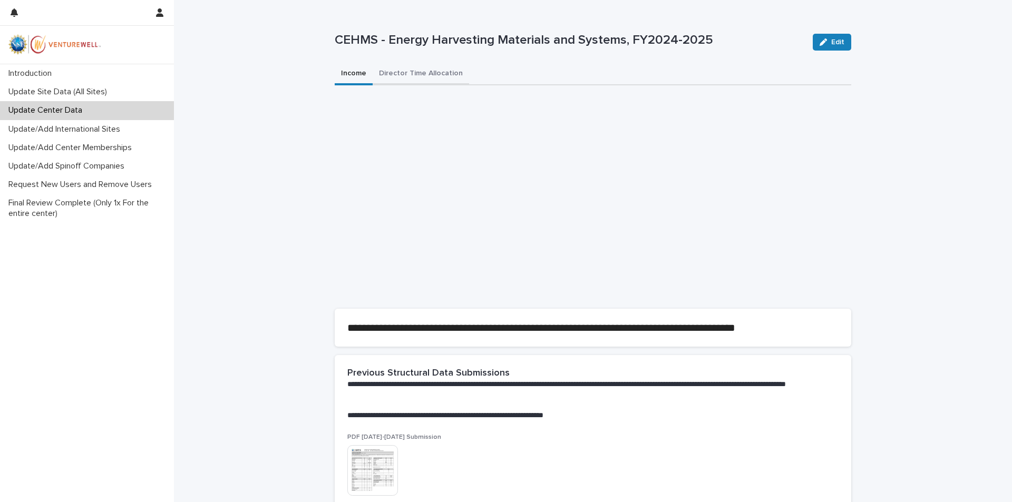
click at [414, 78] on button "Director Time Allocation" at bounding box center [421, 74] width 96 height 22
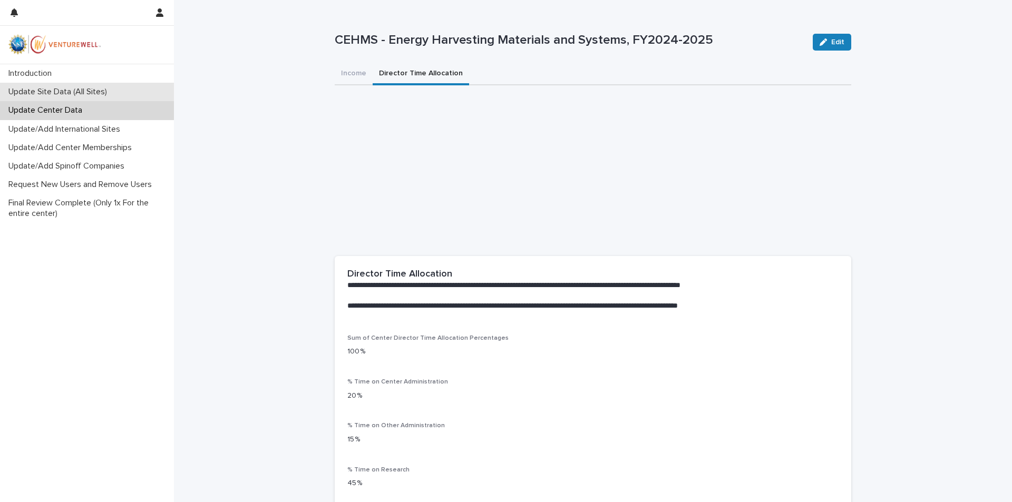
click at [76, 97] on p "Update Site Data (All Sites)" at bounding box center [59, 92] width 111 height 10
